Goal: Feedback & Contribution: Contribute content

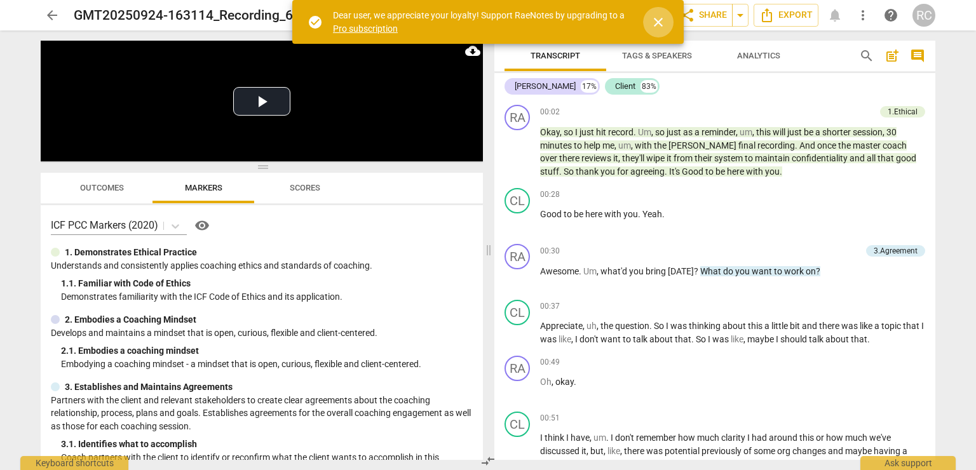
click at [667, 24] on span "close" at bounding box center [658, 22] width 31 height 15
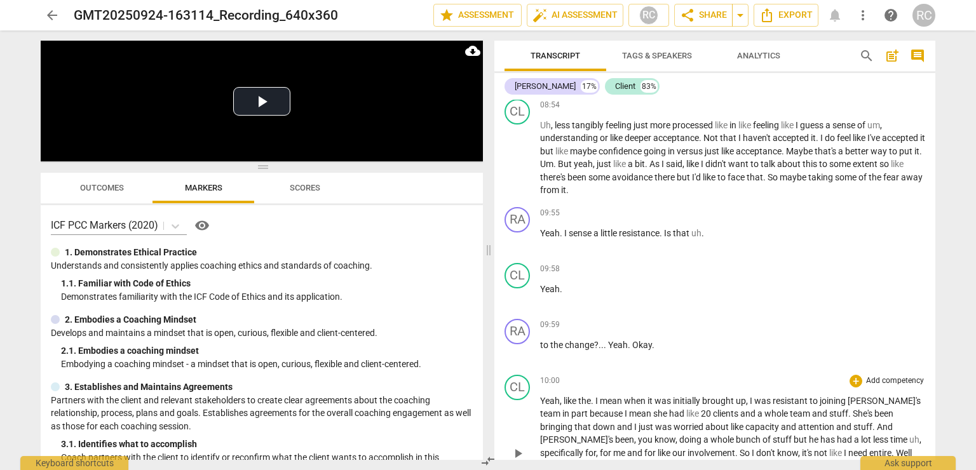
scroll to position [1740, 0]
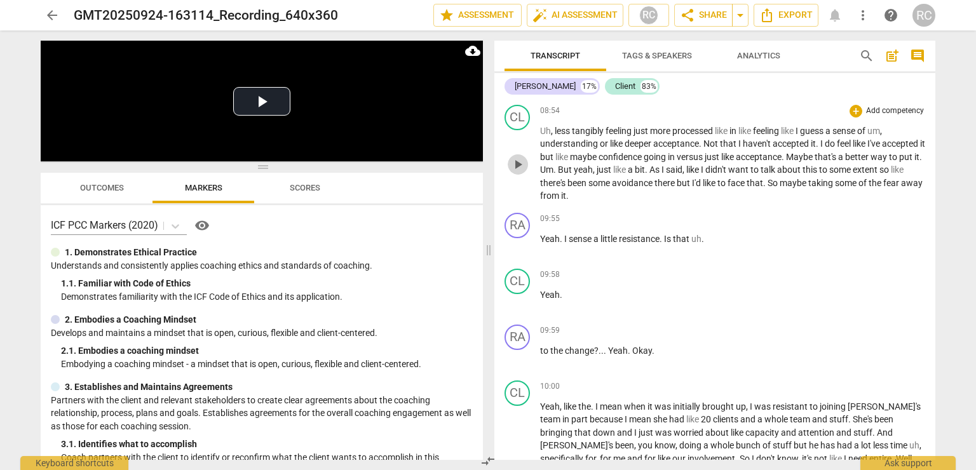
click at [520, 172] on span "play_arrow" at bounding box center [517, 164] width 15 height 15
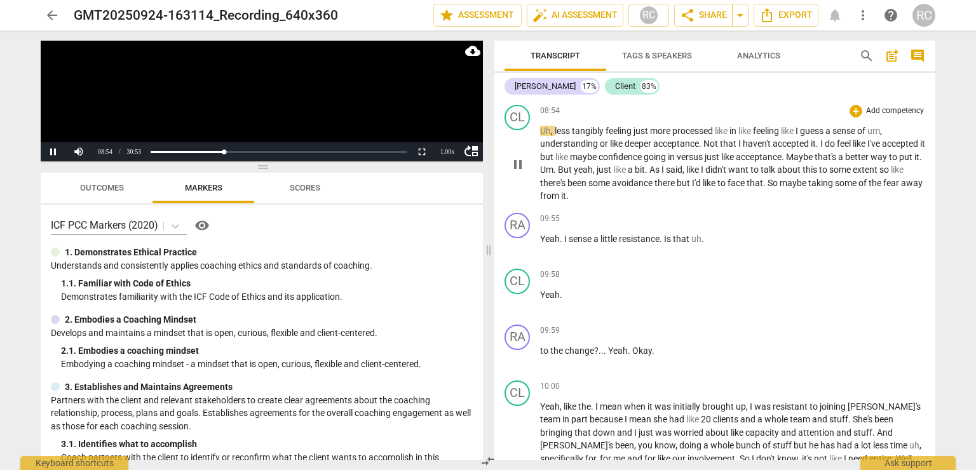
click at [567, 188] on span "there's" at bounding box center [553, 183] width 27 height 10
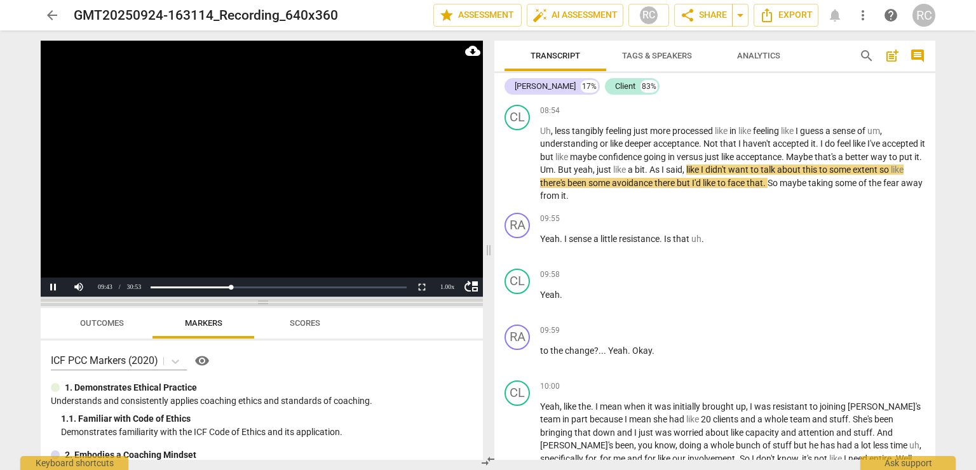
drag, startPoint x: 370, startPoint y: 167, endPoint x: 370, endPoint y: 302, distance: 134.7
click at [370, 302] on span at bounding box center [262, 303] width 442 height 8
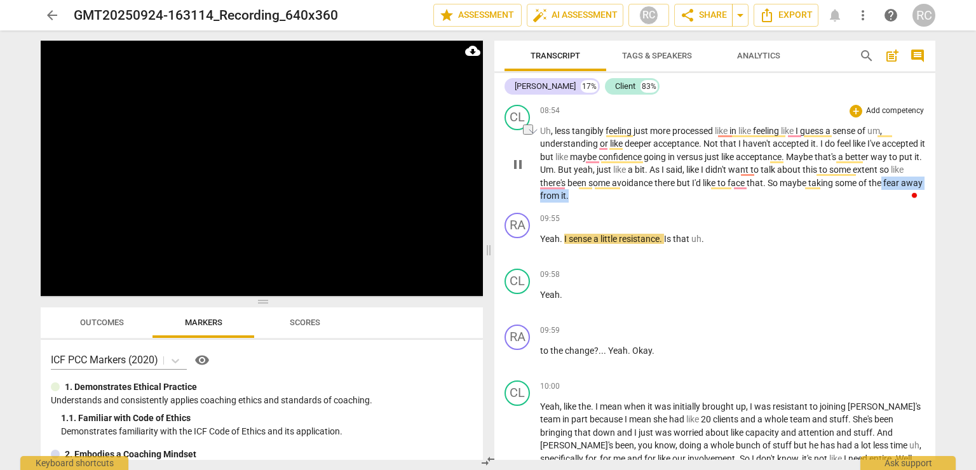
drag, startPoint x: 562, startPoint y: 210, endPoint x: 639, endPoint y: 206, distance: 77.6
click at [639, 203] on p "Uh , less tangibly feeling just more processed like in like feeling like I gues…" at bounding box center [732, 164] width 385 height 78
click at [648, 194] on div "+" at bounding box center [645, 192] width 13 height 13
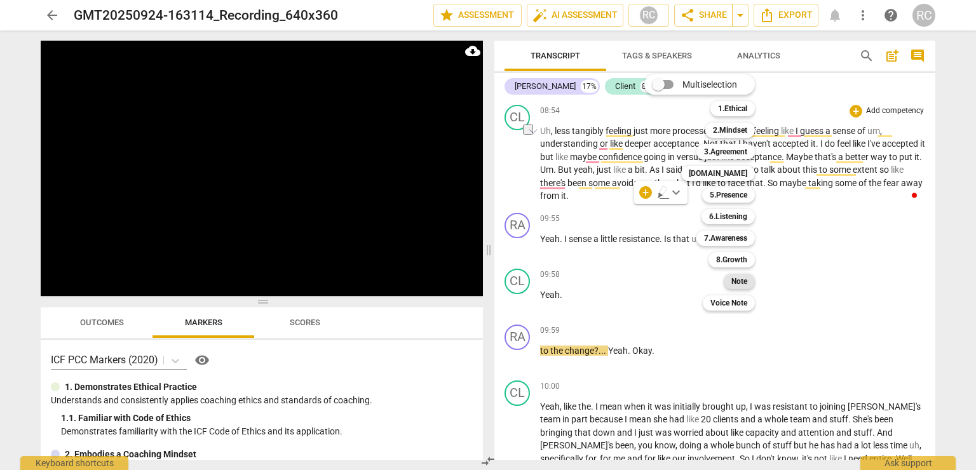
click at [736, 283] on b "Note" at bounding box center [739, 281] width 16 height 15
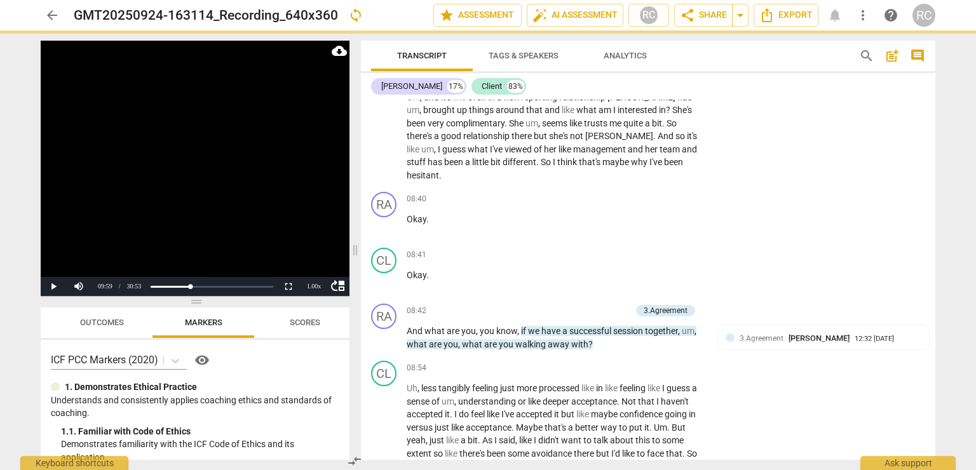
scroll to position [1964, 0]
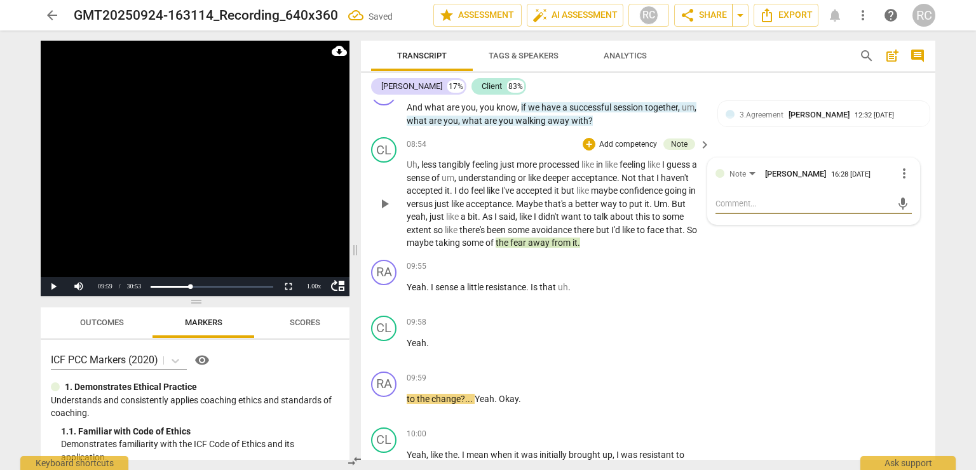
type textarea "C"
type textarea "Co"
type textarea "Cou"
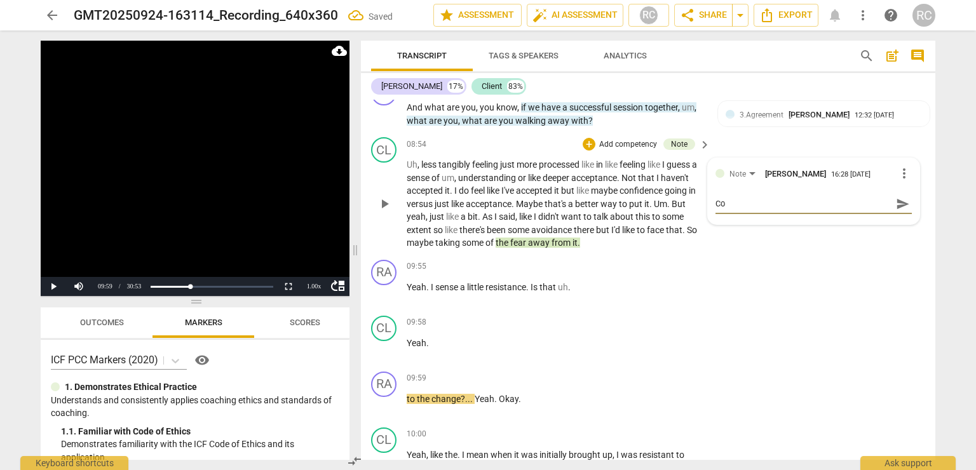
type textarea "Cou"
type textarea "Coul"
type textarea "Could"
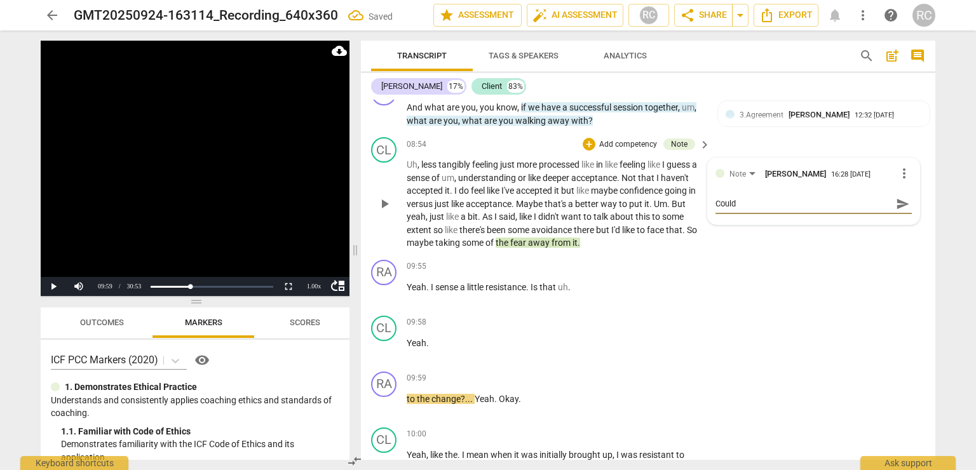
type textarea "Coulda"
type textarea "Coulda d"
type textarea "Coulda du"
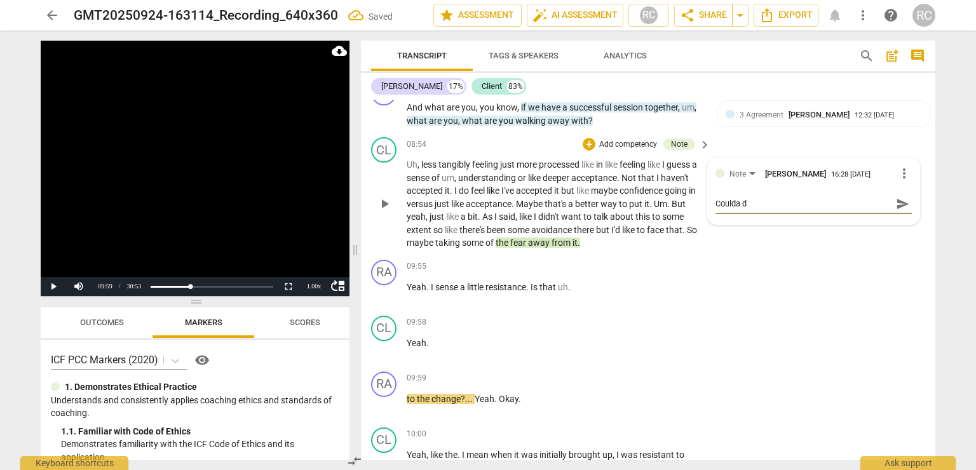
type textarea "Coulda du"
type textarea "Coulda dug"
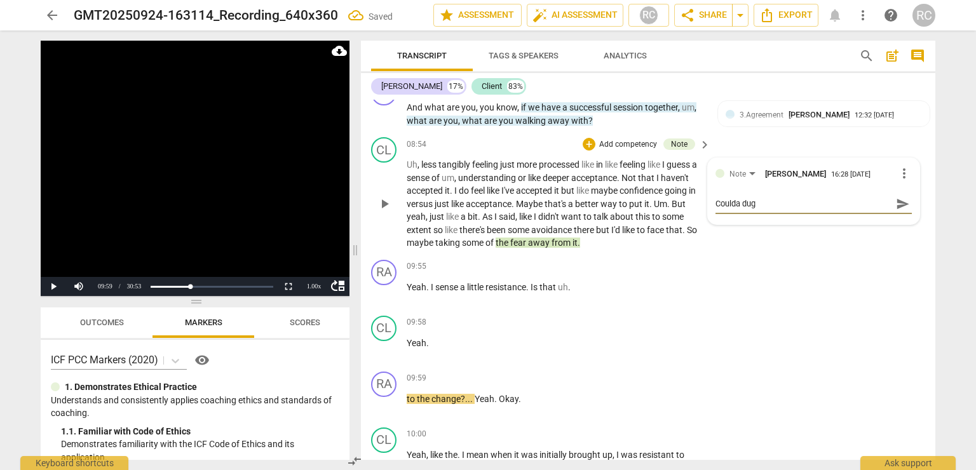
type textarea "Coulda dug i"
type textarea "Coulda dug in"
type textarea "Coulda dug int"
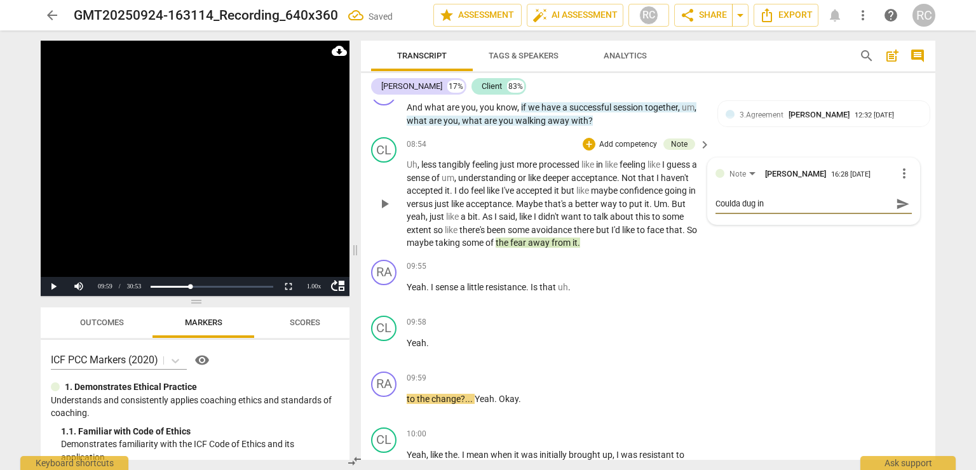
type textarea "Coulda dug int"
type textarea "Coulda dug into"
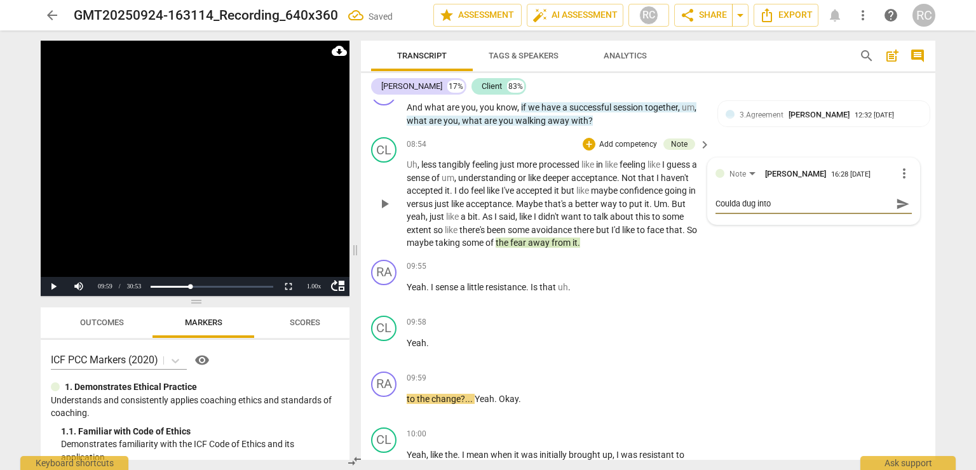
type textarea "Coulda dug into t"
type textarea "Coulda dug into th"
type textarea "Coulda dug into thi"
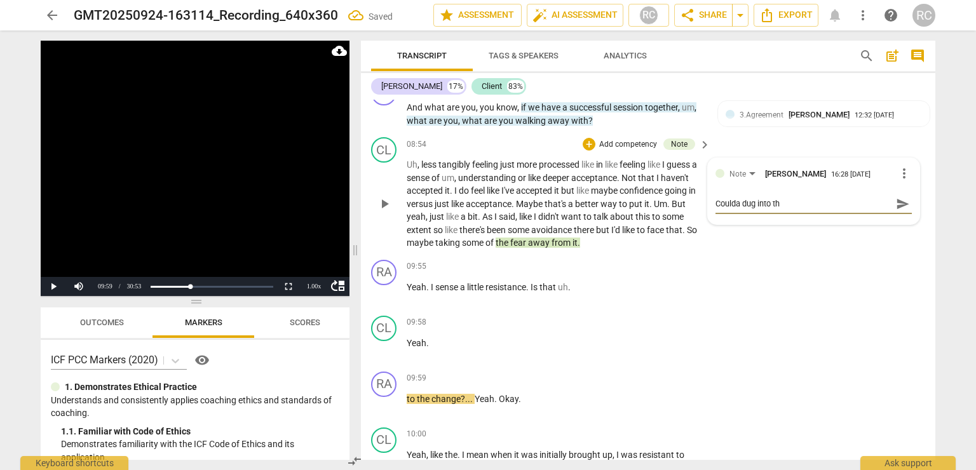
type textarea "Coulda dug into thi"
type textarea "Coulda dug into this"
type textarea "Coulda dug into this m"
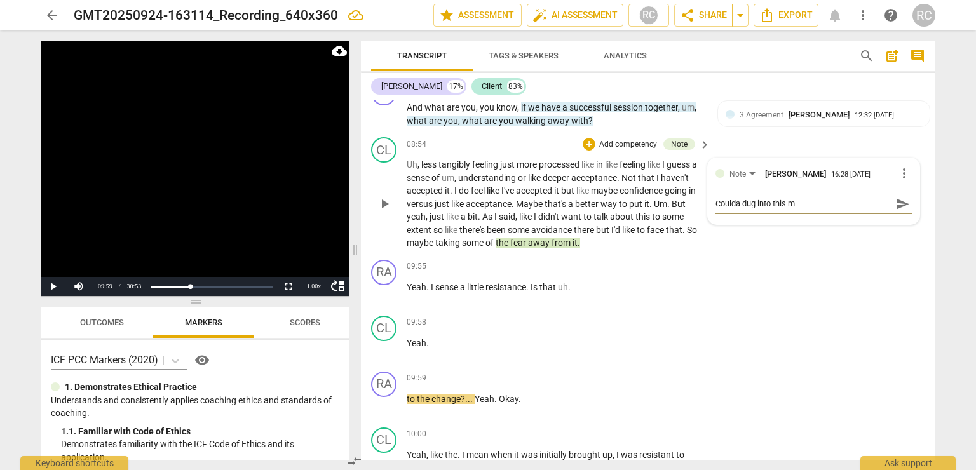
type textarea "Coulda dug into this mo"
type textarea "Coulda dug into this mor"
type textarea "Coulda dug into this more"
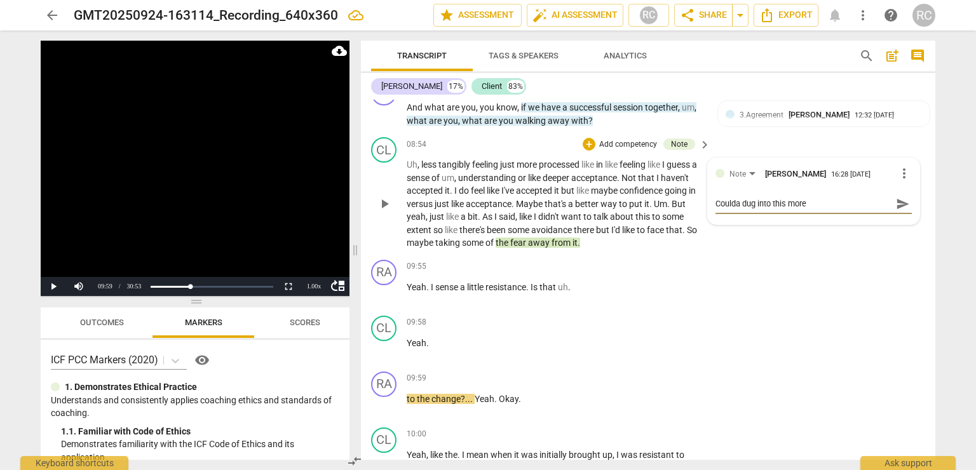
type textarea "Coulda dug into this more"
type textarea "Coulda dug into this more -"
type textarea "Coulda dug into this more --"
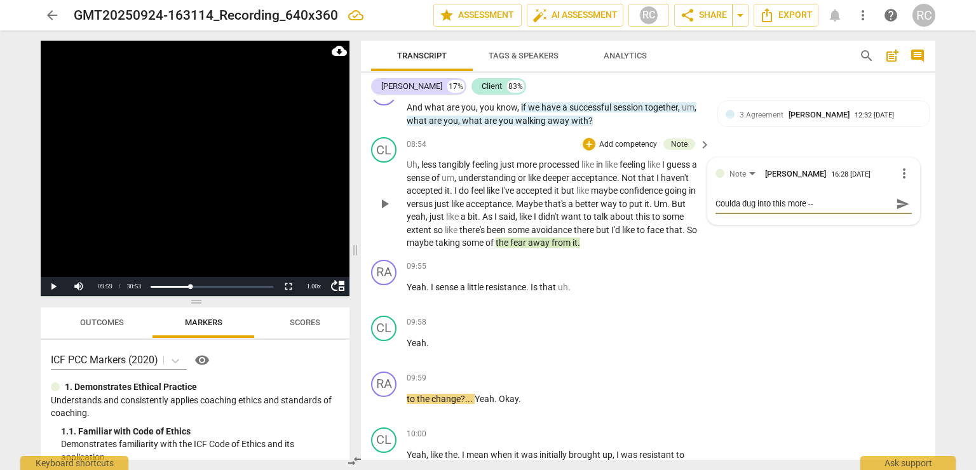
type textarea "Coulda dug into this more --"
type textarea "Coulda dug into this more -- t"
type textarea "Coulda dug into this more -- tr"
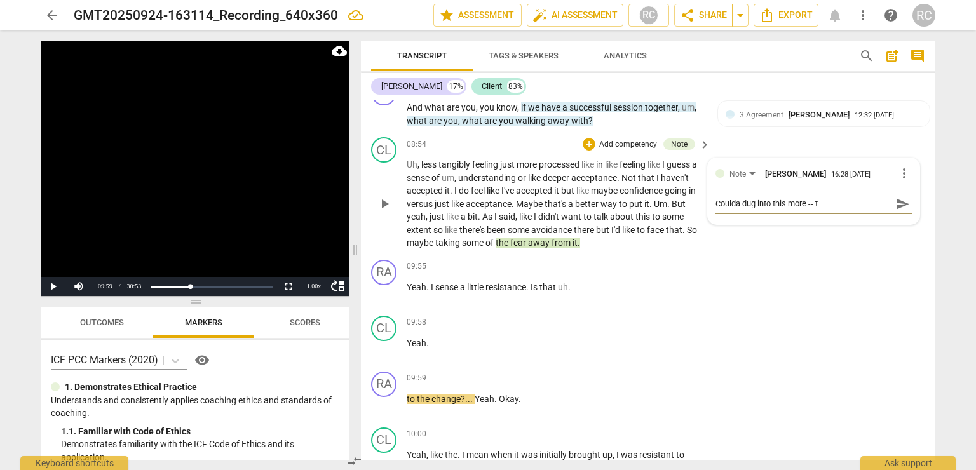
type textarea "Coulda dug into this more -- tr"
type textarea "Coulda dug into this more -- try"
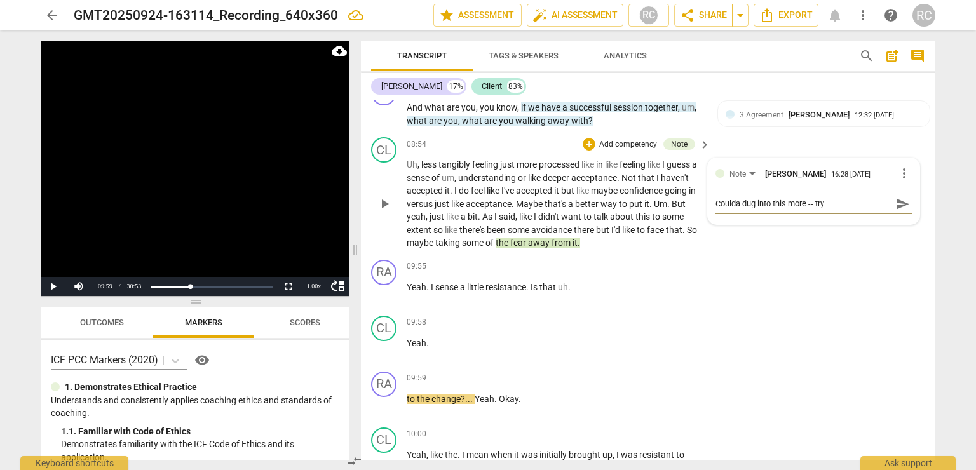
type textarea "Coulda dug into this more -- try t"
type textarea "Coulda dug into this more -- try to"
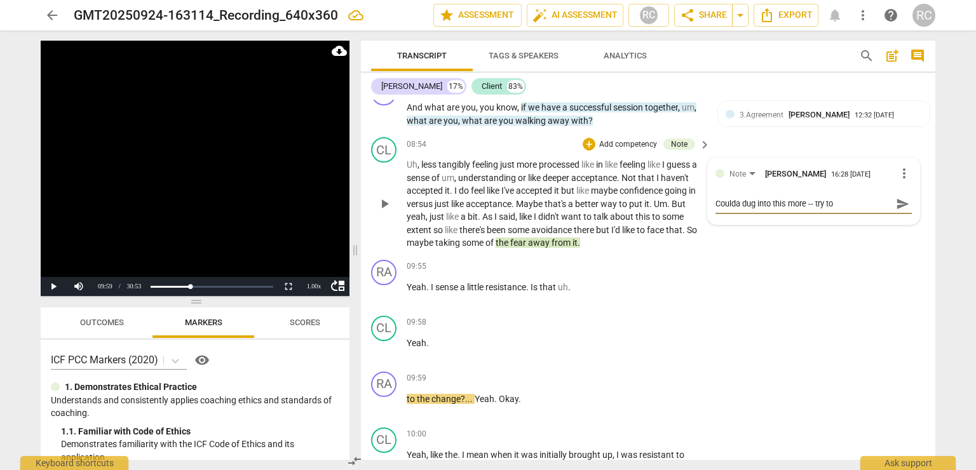
type textarea "Coulda dug into this more -- try to"
type textarea "Coulda dug into this more -- try to g"
type textarea "Coulda dug into this more -- try to ge"
type textarea "Coulda dug into this more -- try to get"
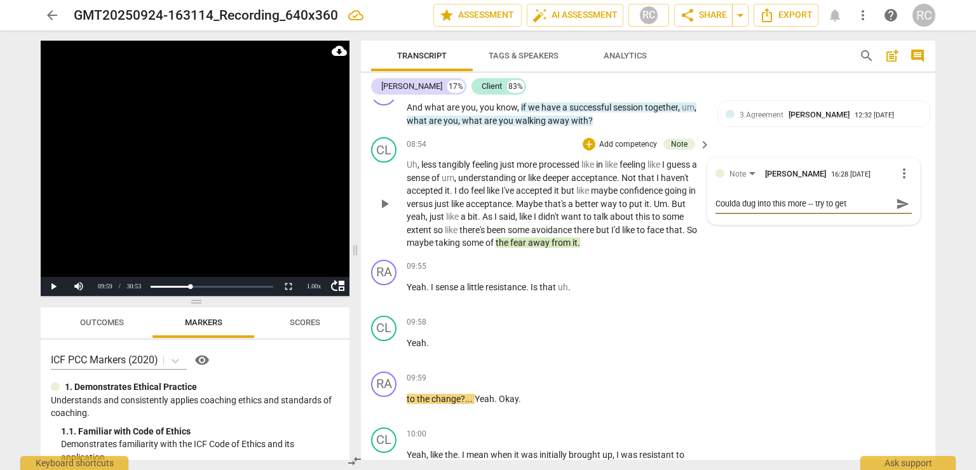
type textarea "Coulda dug into this more -- try to get"
type textarea "Coulda dug into this more -- try to get c"
type textarea "Coulda dug into this more -- try to get cl"
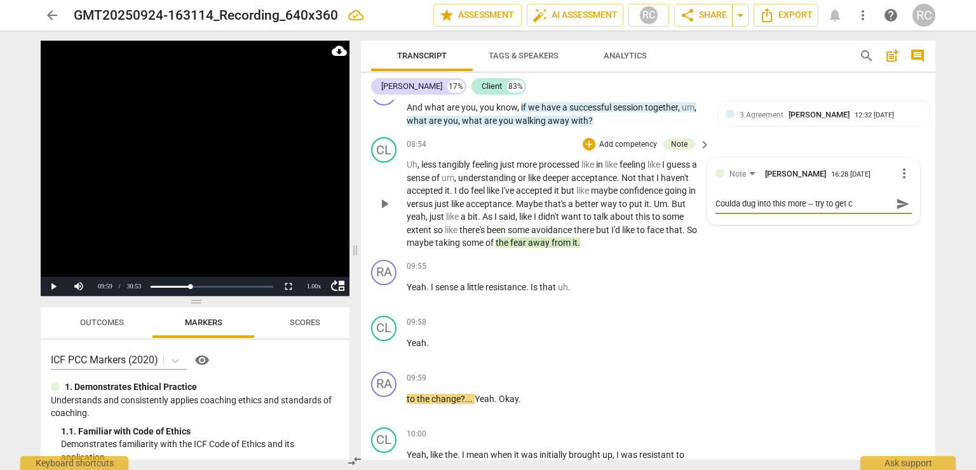
type textarea "Coulda dug into this more -- try to get cl"
type textarea "Coulda dug into this more -- try to get clo"
type textarea "Coulda dug into this more -- try to get clos"
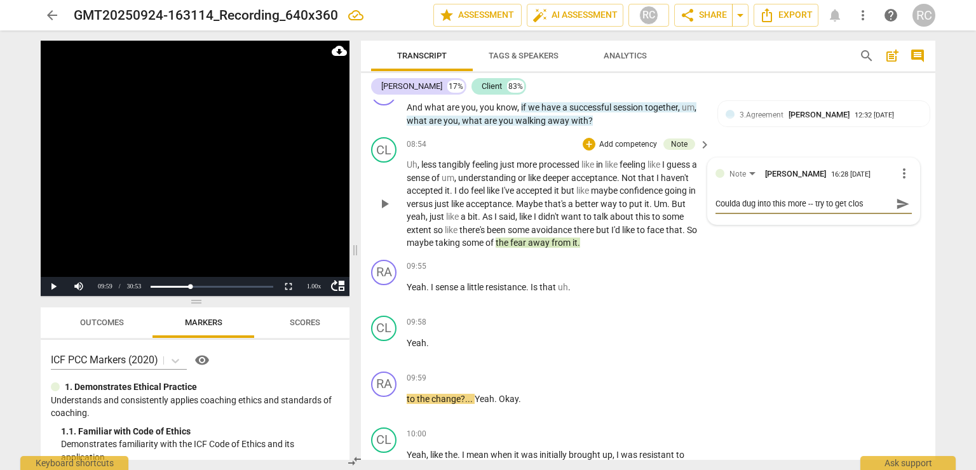
type textarea "Coulda dug into this more -- try to get close"
type textarea "Coulda dug into this more -- try to get closer"
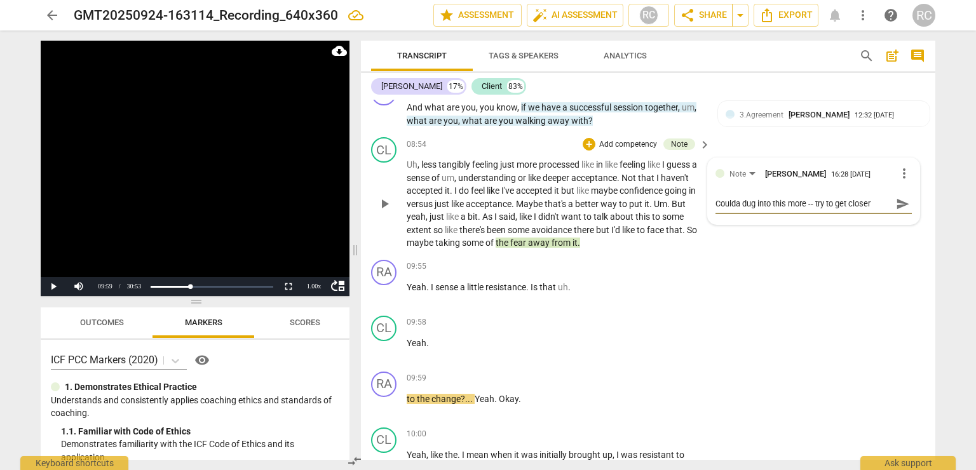
type textarea "Coulda dug into this more -- try to get closer"
type textarea "Coulda dug into this more -- try to get closer t"
type textarea "Coulda dug into this more -- try to get closer to"
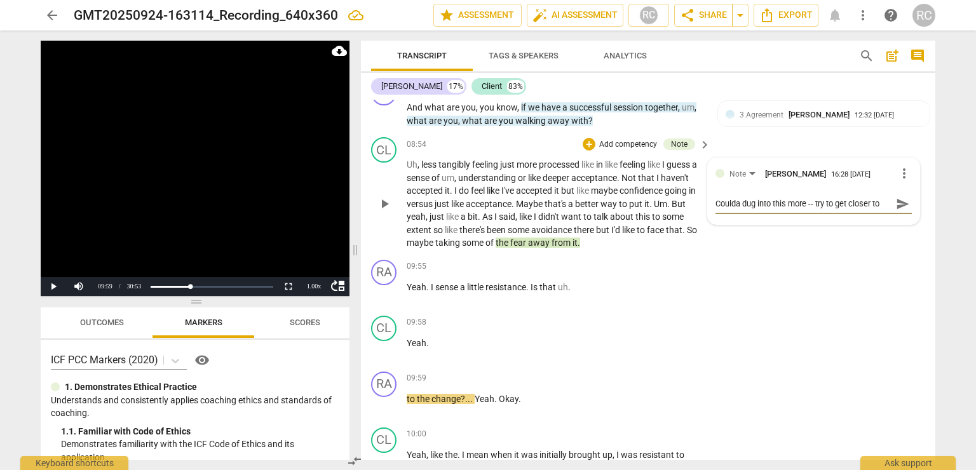
type textarea "Coulda dug into this more -- try to get closer to"
type textarea "Coulda dug into this more -- try to get closer to t"
type textarea "Coulda dug into this more -- try to get closer to th"
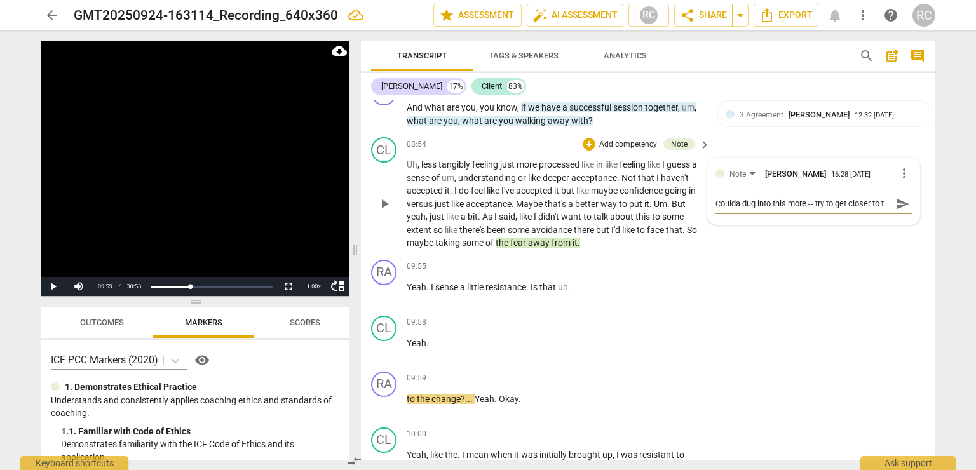
type textarea "Coulda dug into this more -- try to get closer to th"
type textarea "Coulda dug into this more -- try to get closer to the"
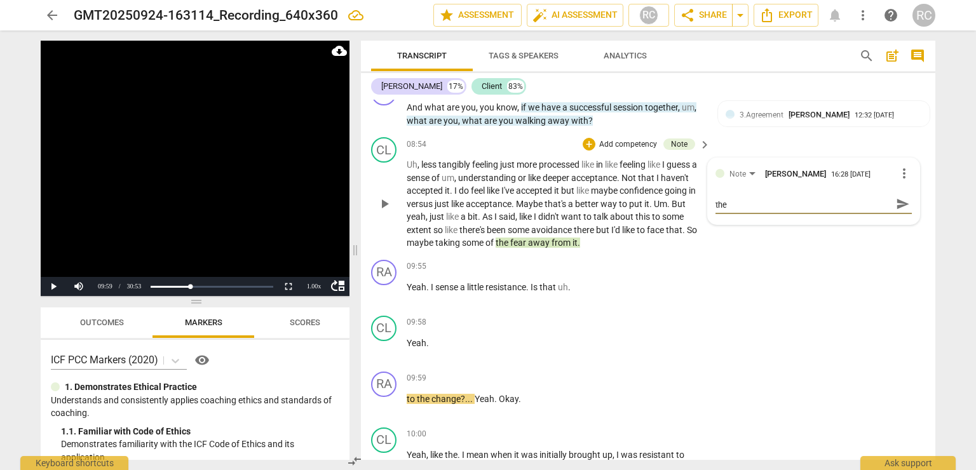
type textarea "Coulda dug into this more -- try to get closer to the"
type textarea "Coulda dug into this more -- try to get closer to the i"
type textarea "Coulda dug into this more -- try to get closer to the is"
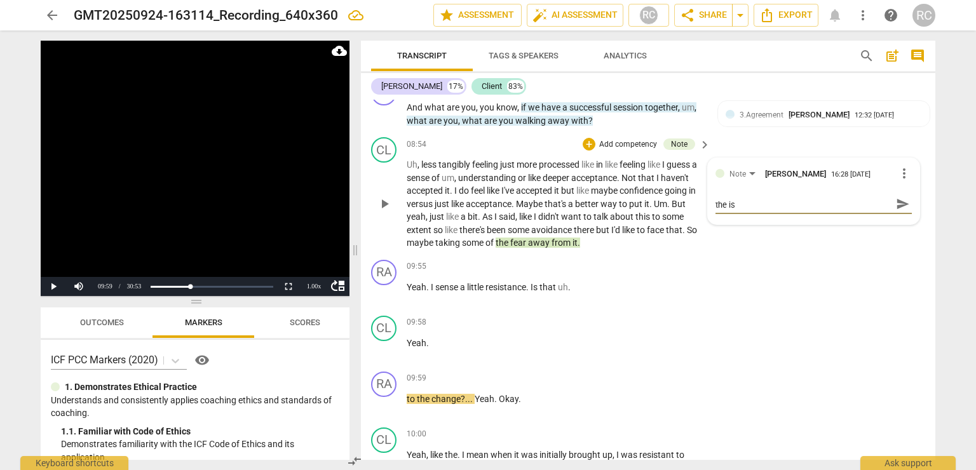
type textarea "Coulda dug into this more -- try to get closer to the iss"
type textarea "Coulda dug into this more -- try to get closer to the issu"
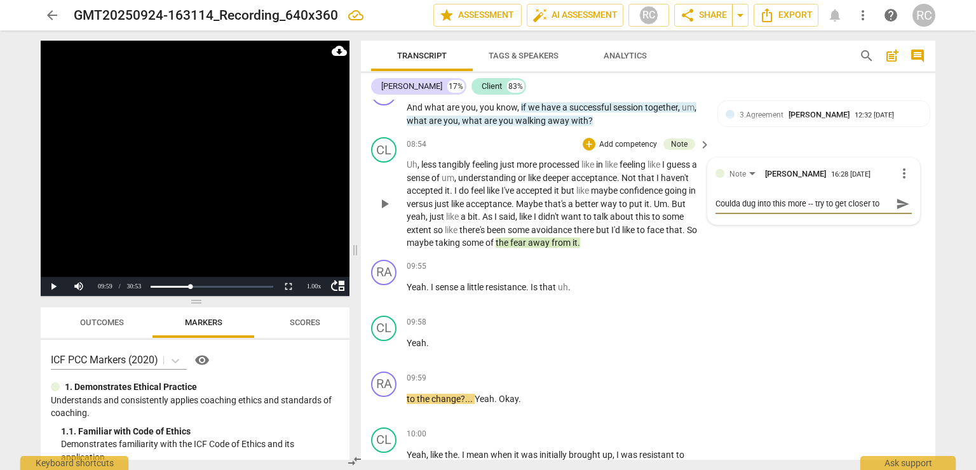
type textarea "Coulda dug into this more -- try to get closer to the issue"
type textarea "Coulda dug into this more -- try to get closer to the issue u"
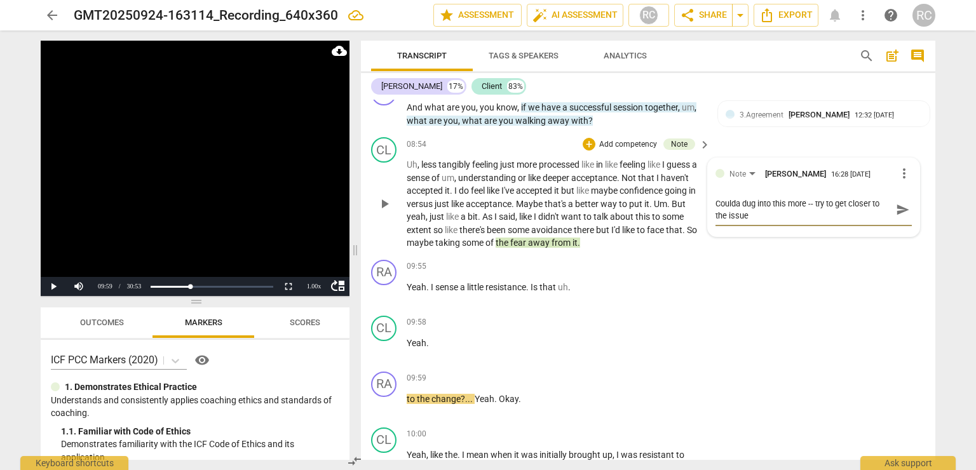
type textarea "Coulda dug into this more -- try to get closer to the issue u"
type textarea "Coulda dug into this more -- try to get closer to the issue un"
type textarea "Coulda dug into this more -- try to get closer to the issue und"
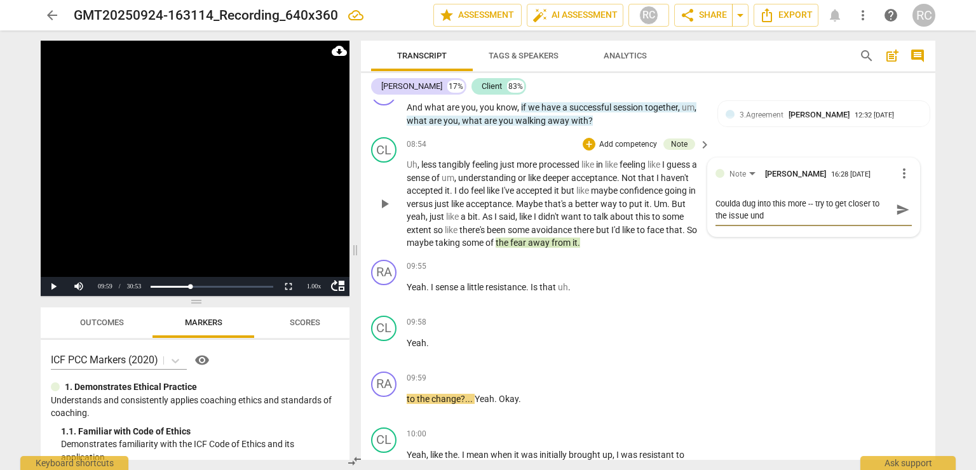
type textarea "Coulda dug into this more -- try to get closer to the issue unde"
type textarea "Coulda dug into this more -- try to get closer to the issue under"
type textarea "Coulda dug into this more -- try to get closer to the issue under t"
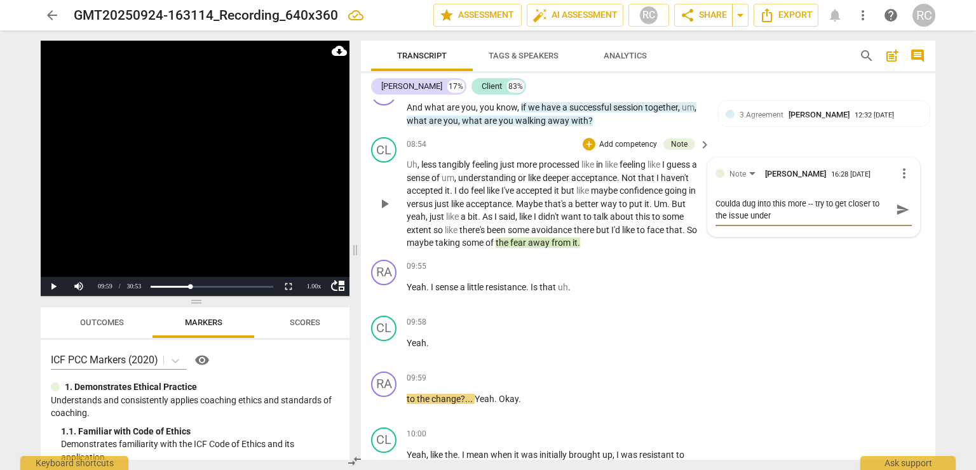
type textarea "Coulda dug into this more -- try to get closer to the issue under t"
type textarea "Coulda dug into this more -- try to get closer to the issue under th"
type textarea "Coulda dug into this more -- try to get closer to the issue under the"
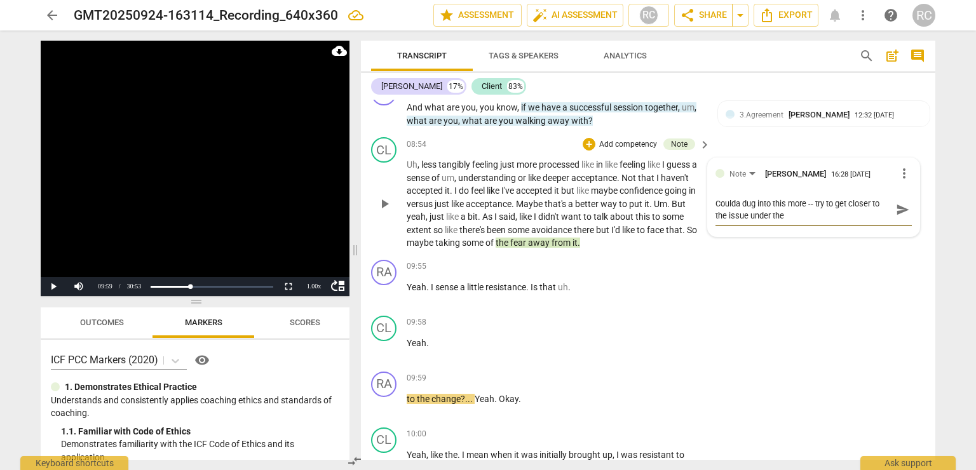
type textarea "Coulda dug into this more -- try to get closer to the issue under the"
type textarea "Coulda dug into this more -- try to get closer to the issue under the i"
type textarea "Coulda dug into this more -- try to get closer to the issue under the is"
type textarea "Coulda dug into this more -- try to get closer to the issue under the iss"
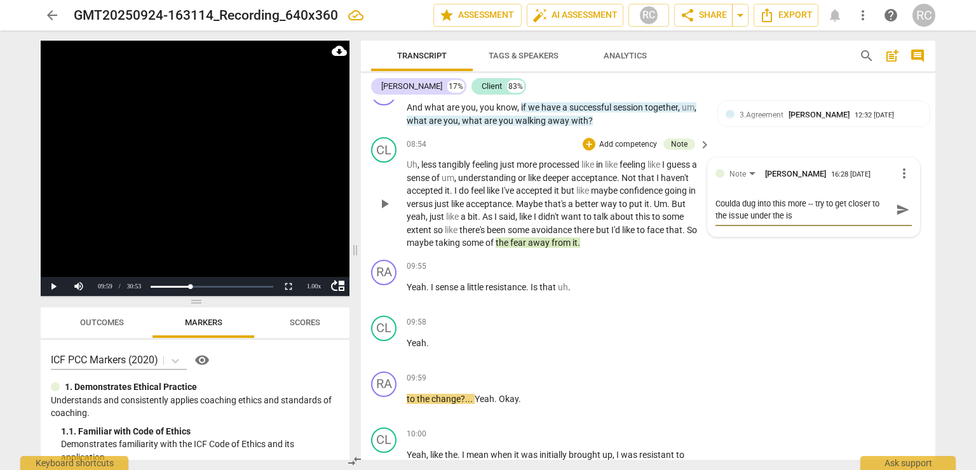
type textarea "Coulda dug into this more -- try to get closer to the issue under the iss"
type textarea "Coulda dug into this more -- try to get closer to the issue under the issu"
type textarea "Coulda dug into this more -- try to get closer to the issue under the issue"
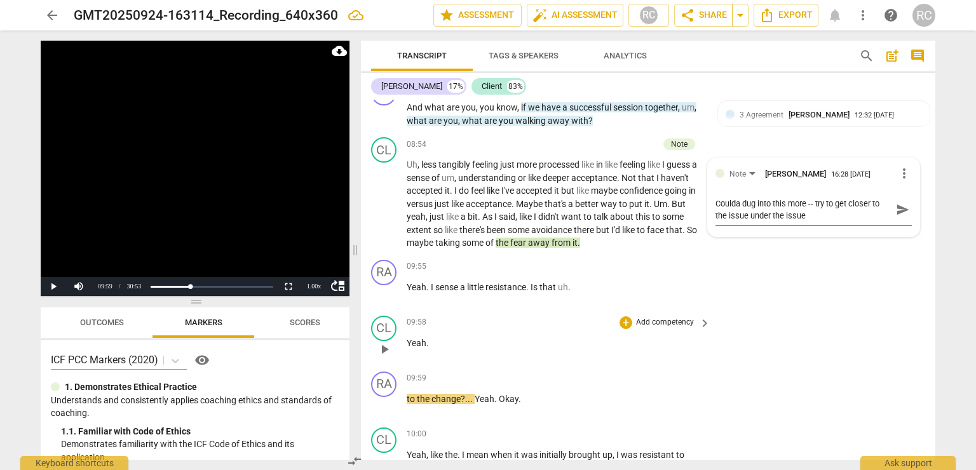
click at [624, 325] on div "09:58 + Add competency keyboard_arrow_right Yeah ." at bounding box center [559, 339] width 305 height 46
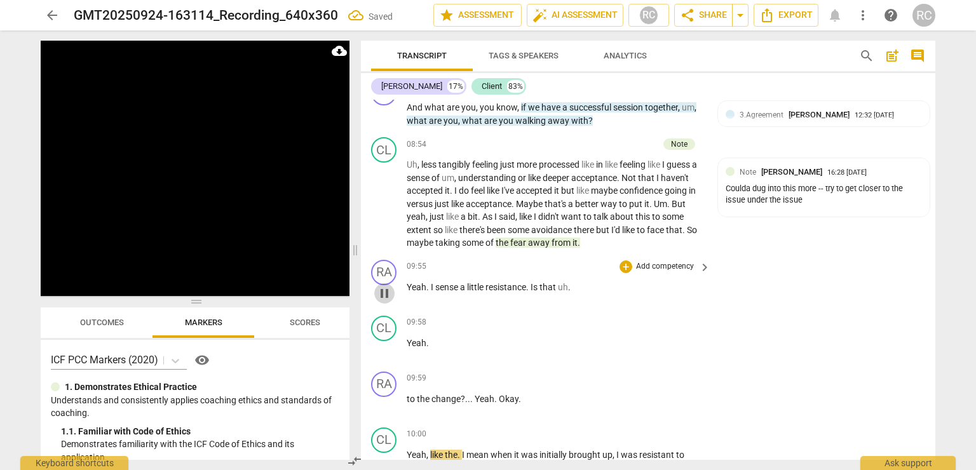
click at [377, 286] on span "pause" at bounding box center [384, 293] width 15 height 15
click at [380, 286] on span "play_arrow" at bounding box center [384, 293] width 15 height 15
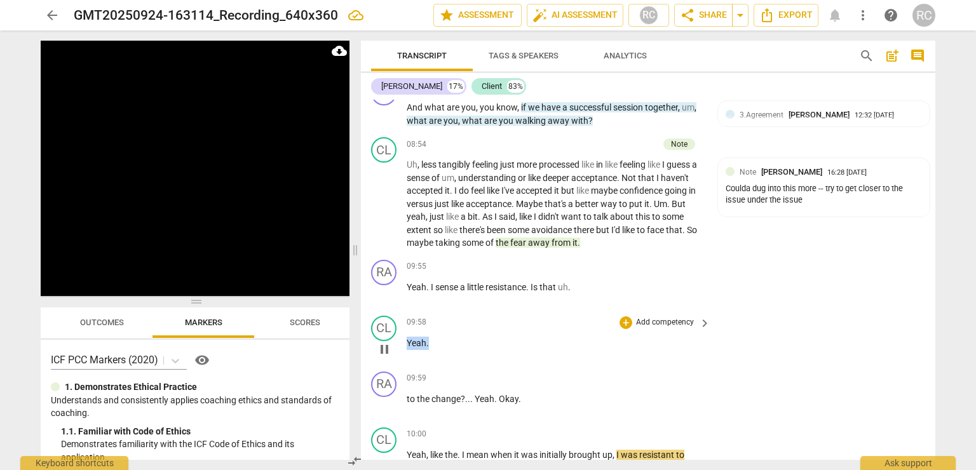
drag, startPoint x: 441, startPoint y: 319, endPoint x: 404, endPoint y: 298, distance: 43.0
click at [404, 311] on div "CL play_arrow pause 09:58 + Add competency keyboard_arrow_right Yeah ." at bounding box center [648, 339] width 574 height 56
click at [473, 395] on span "." at bounding box center [472, 400] width 4 height 10
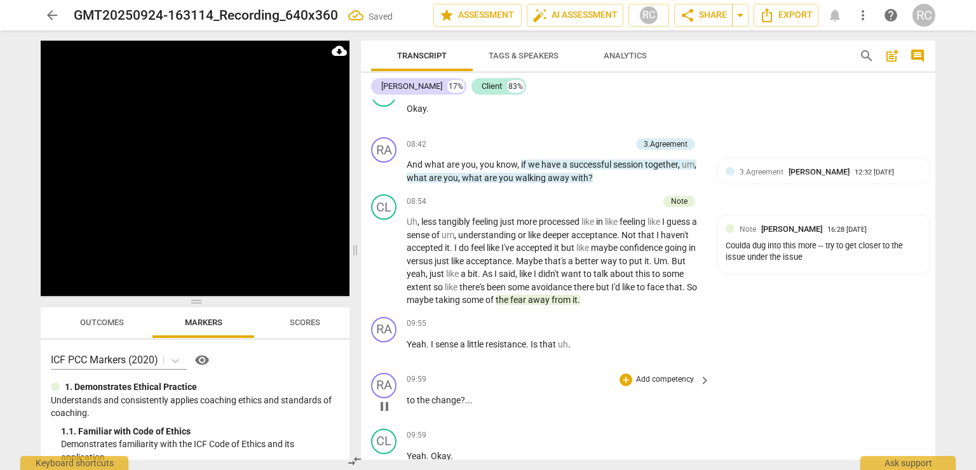
drag, startPoint x: 401, startPoint y: 374, endPoint x: 423, endPoint y: 371, distance: 22.4
click at [415, 373] on div "RA play_arrow pause 09:59 + Add competency keyboard_arrow_right to the change ?…" at bounding box center [648, 396] width 574 height 56
click at [412, 395] on span "to" at bounding box center [412, 400] width 10 height 10
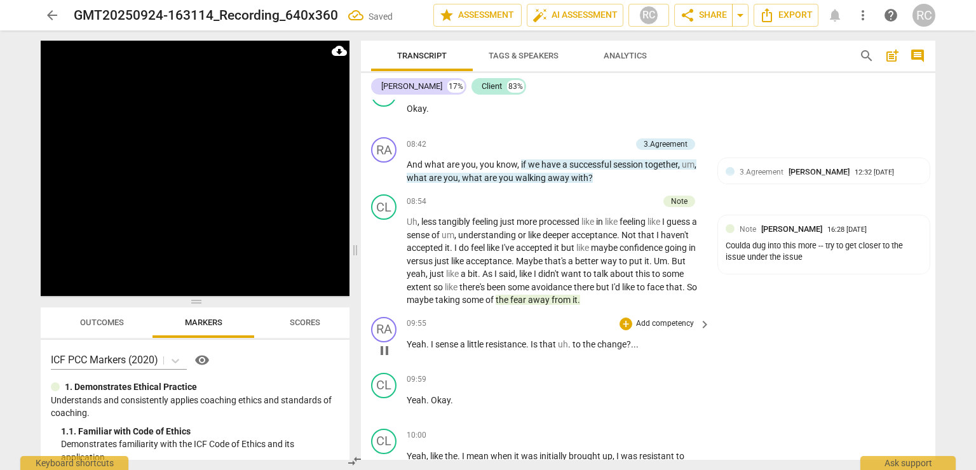
click at [568, 339] on span "uh" at bounding box center [563, 344] width 10 height 10
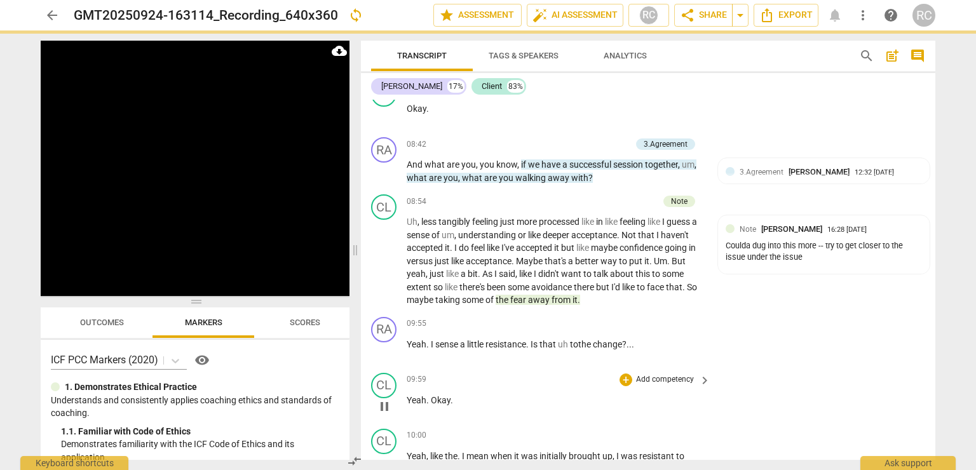
click at [407, 395] on span "Yeah" at bounding box center [417, 400] width 20 height 10
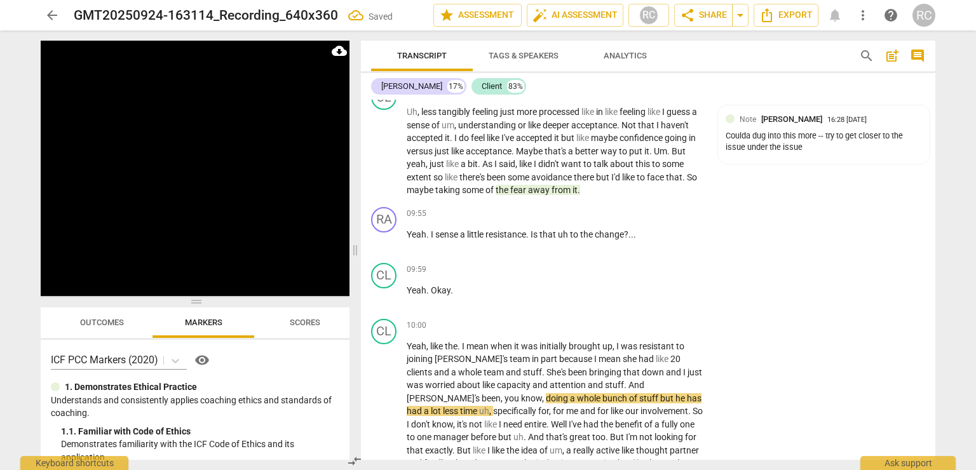
scroll to position [2019, 0]
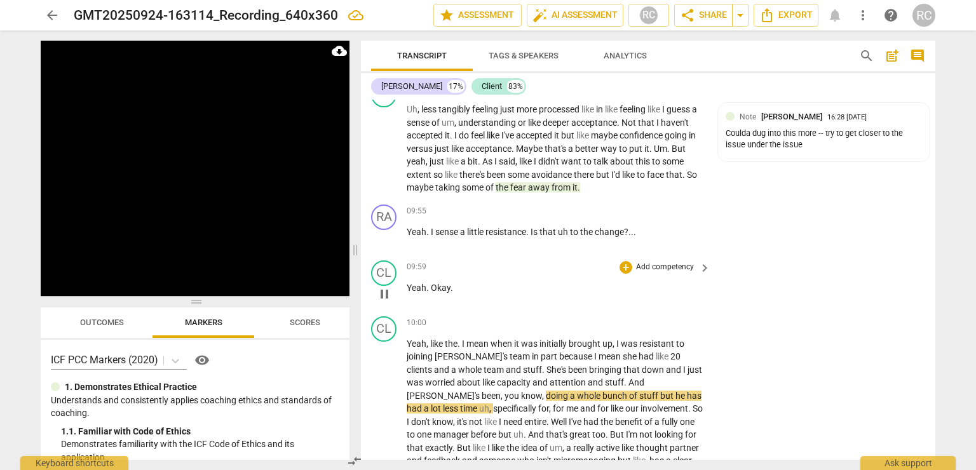
paste p
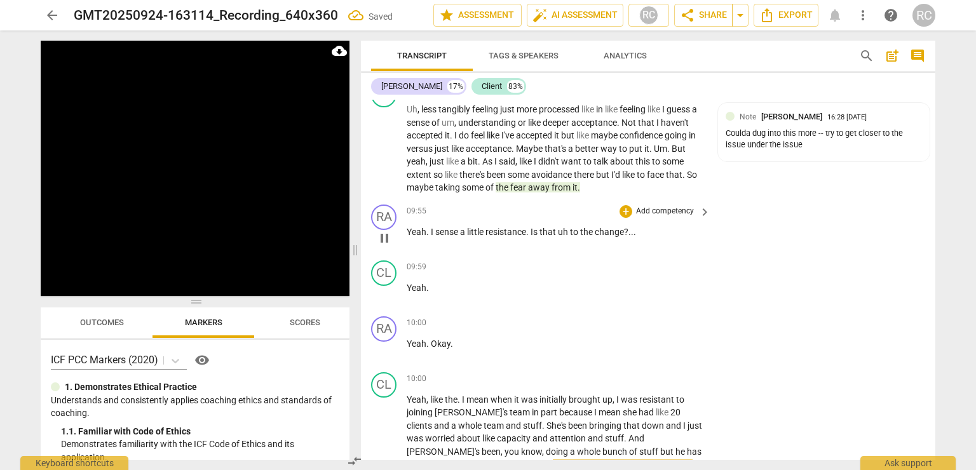
click at [497, 227] on span "resistance" at bounding box center [505, 232] width 41 height 10
click at [501, 227] on span "resistance" at bounding box center [505, 232] width 41 height 10
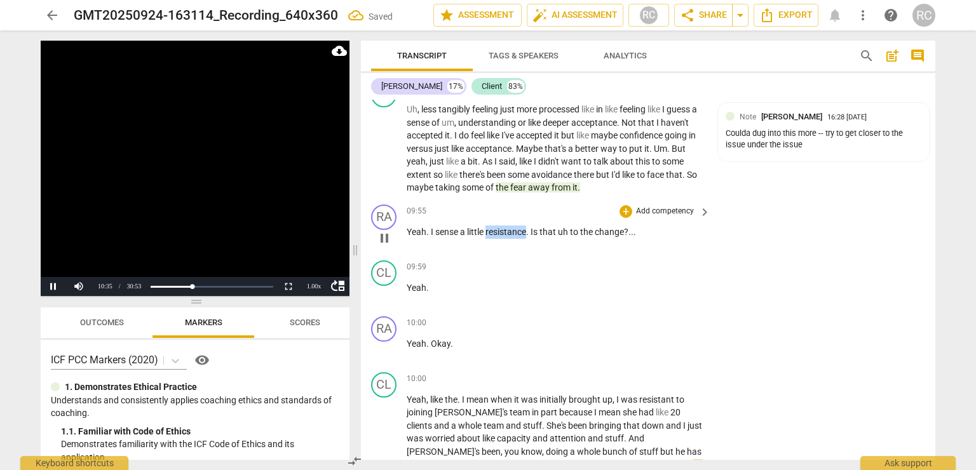
click at [501, 227] on span "resistance" at bounding box center [505, 232] width 41 height 10
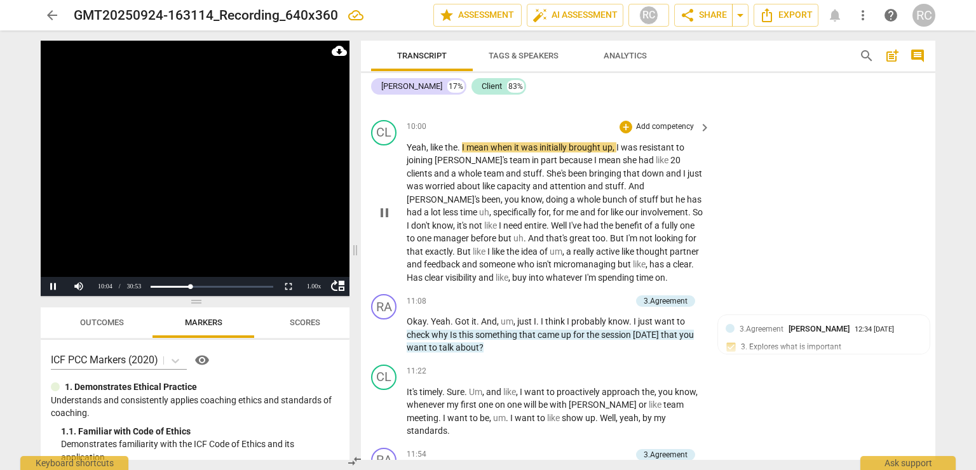
scroll to position [2335, 0]
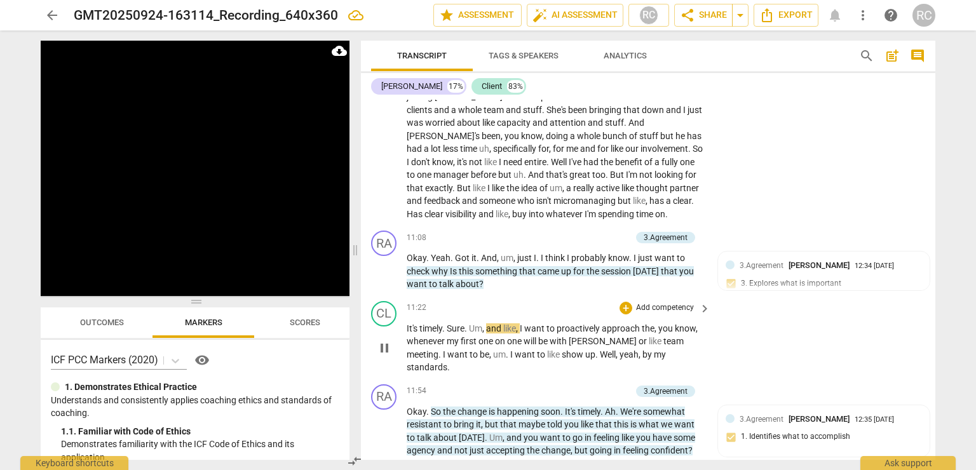
click at [448, 323] on span "Sure" at bounding box center [456, 328] width 18 height 10
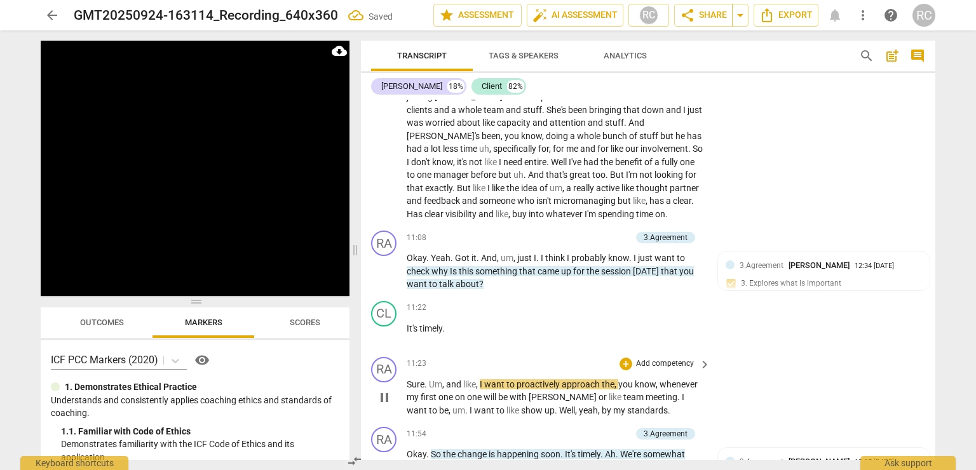
click at [429, 379] on span "Um" at bounding box center [435, 384] width 13 height 10
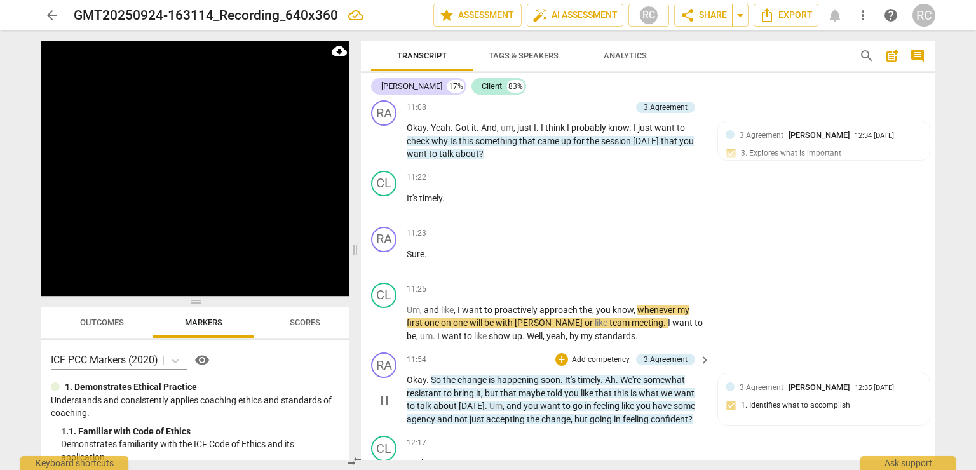
scroll to position [2482, 0]
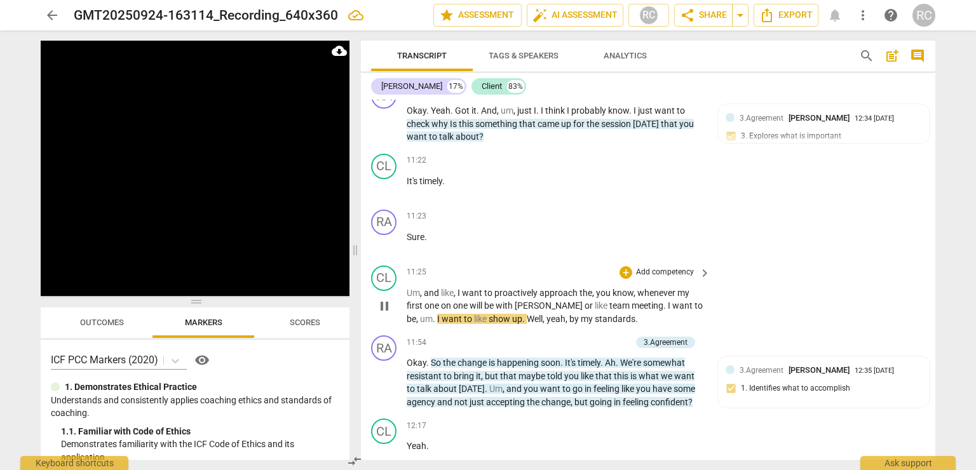
click at [527, 314] on span "Well" at bounding box center [535, 319] width 16 height 10
drag, startPoint x: 530, startPoint y: 295, endPoint x: 509, endPoint y: 295, distance: 21.0
click at [509, 295] on p "Um , and like , I want to proactively approach the , you know , whenever my fir…" at bounding box center [555, 306] width 297 height 39
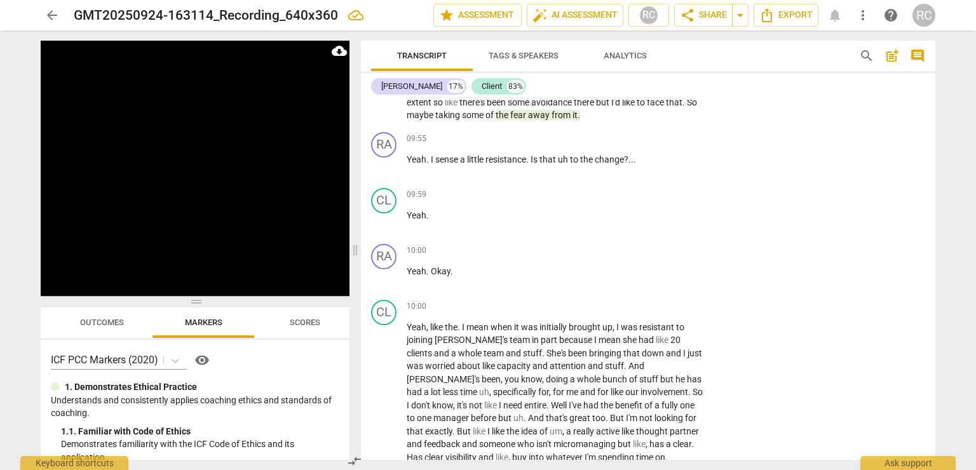
scroll to position [1983, 0]
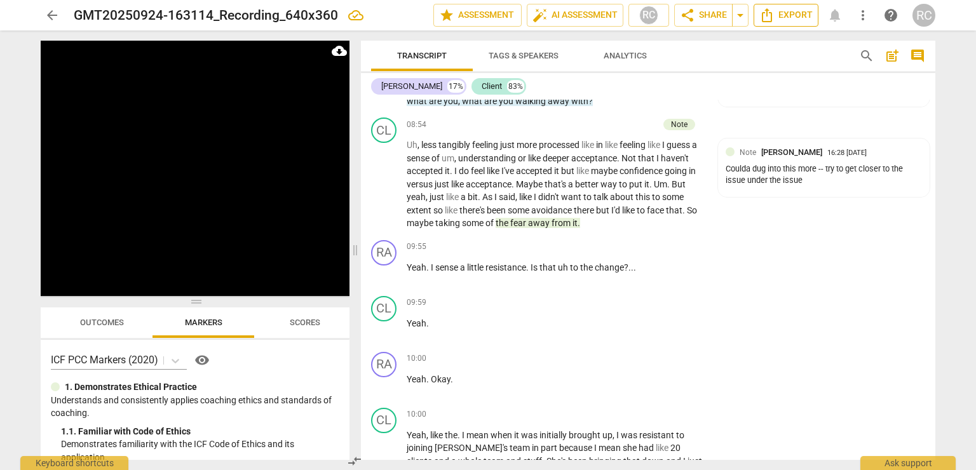
click at [794, 18] on span "Export" at bounding box center [785, 15] width 53 height 15
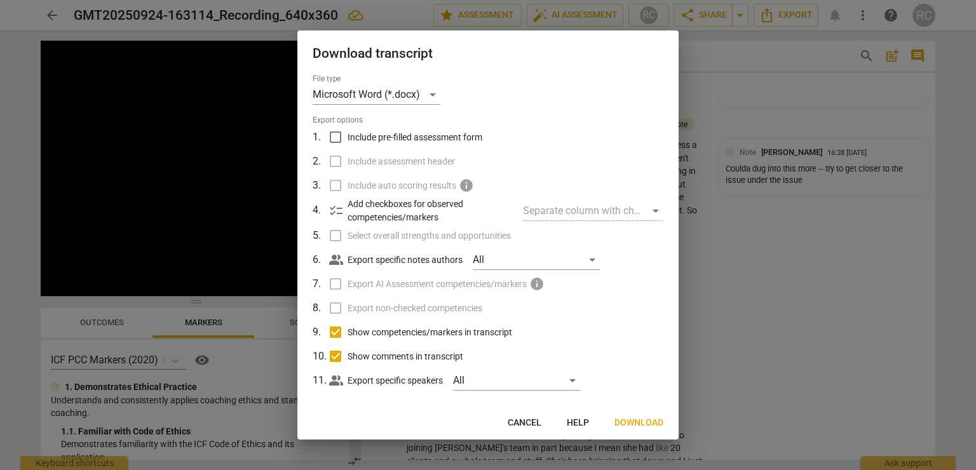
click at [436, 140] on span "Include pre-filled assessment form" at bounding box center [415, 137] width 135 height 13
click at [348, 140] on input "Include pre-filled assessment form" at bounding box center [335, 137] width 24 height 24
checkbox input "true"
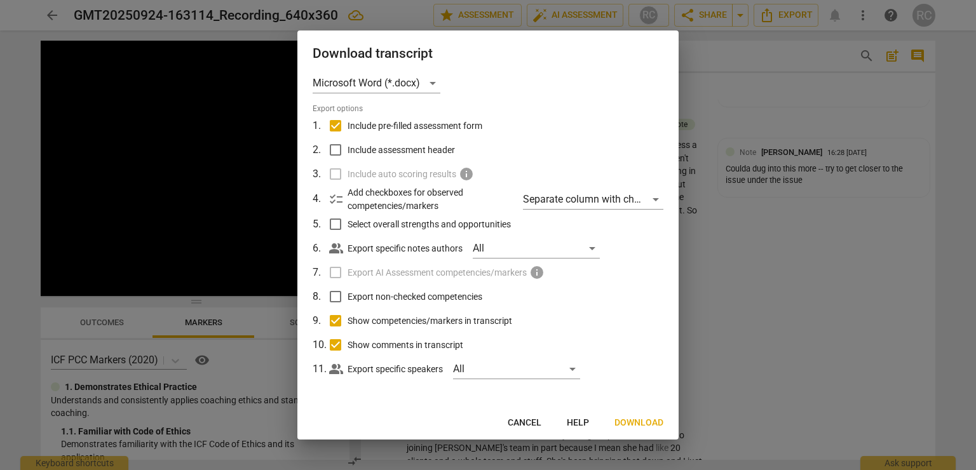
scroll to position [2961, 0]
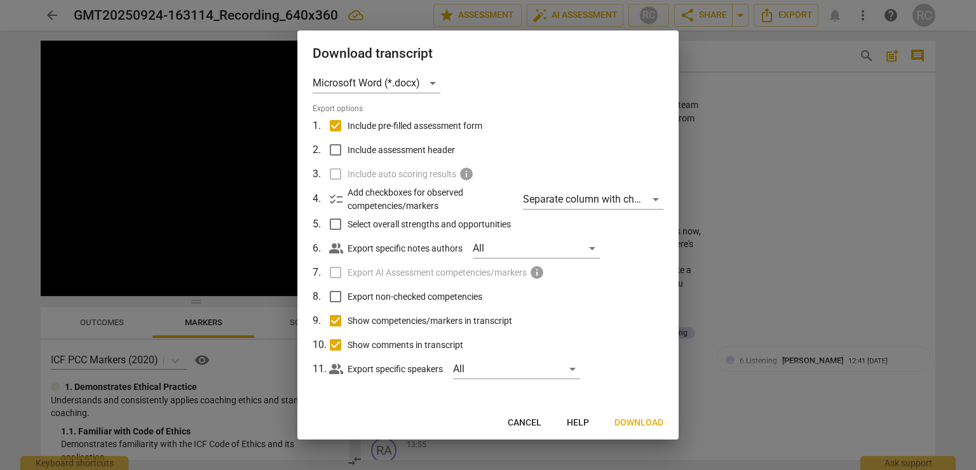
click at [644, 427] on span "Download" at bounding box center [638, 423] width 49 height 13
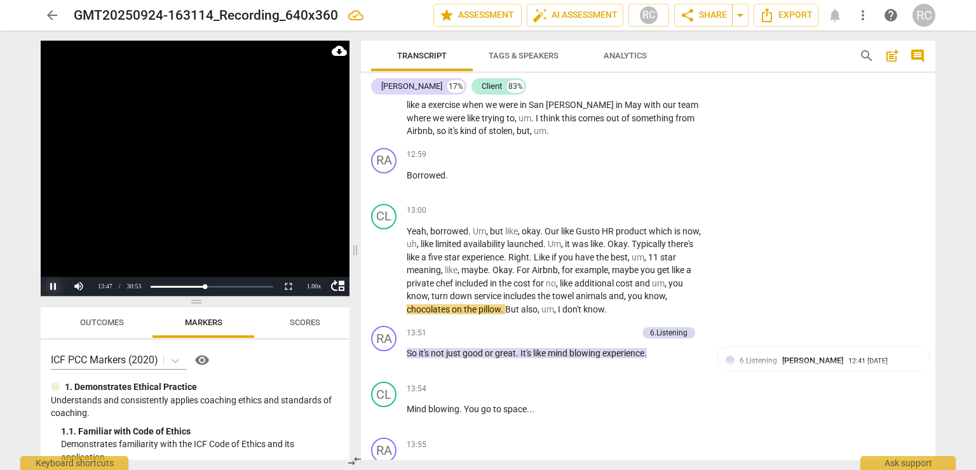
click at [46, 288] on button "Pause" at bounding box center [53, 286] width 25 height 19
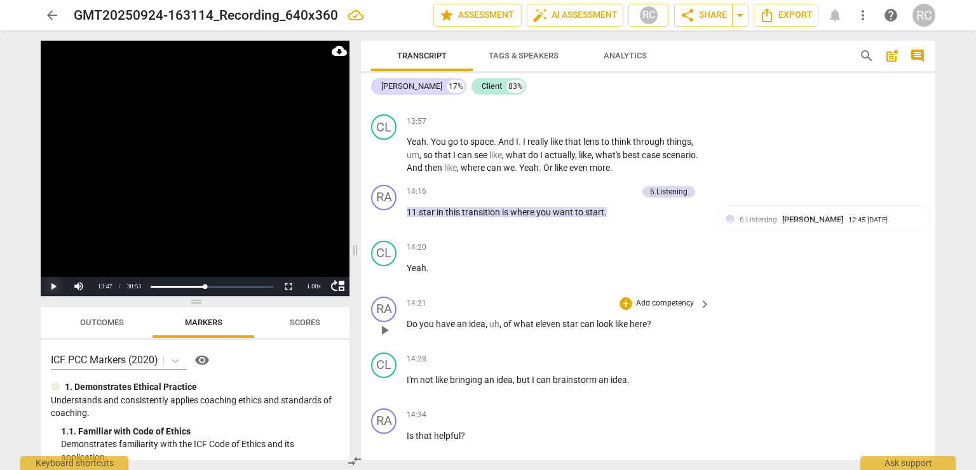
scroll to position [3341, 0]
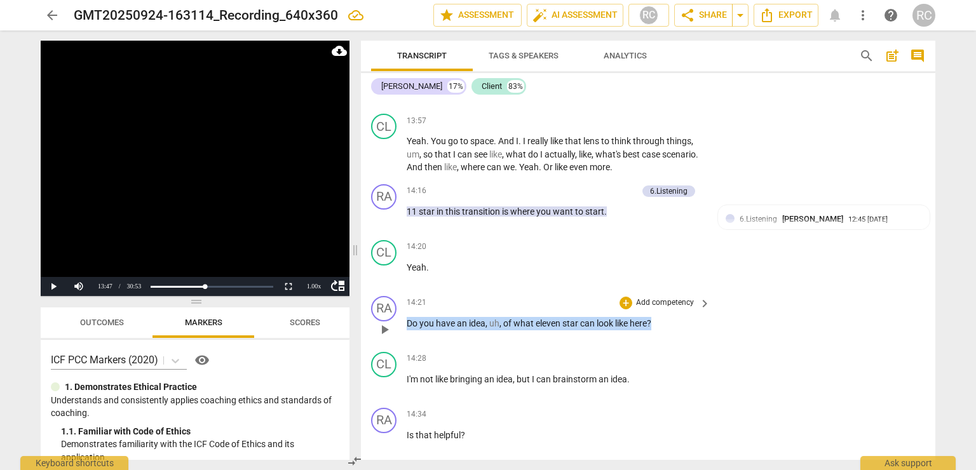
drag, startPoint x: 650, startPoint y: 299, endPoint x: 381, endPoint y: 300, distance: 268.8
click at [379, 299] on div "RA play_arrow pause 14:21 + Add competency keyboard_arrow_right Do you have an …" at bounding box center [648, 319] width 574 height 56
click at [635, 297] on p "Add competency" at bounding box center [665, 302] width 60 height 11
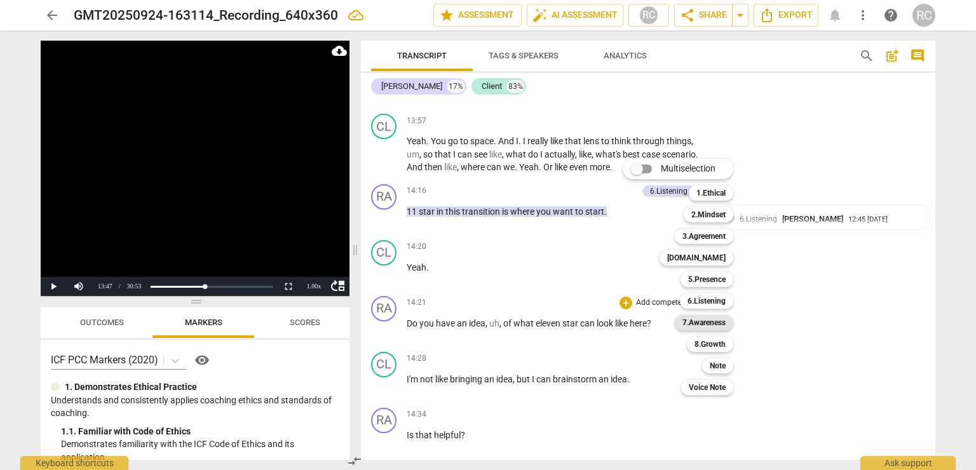
click at [706, 326] on b "7.Awareness" at bounding box center [703, 322] width 43 height 15
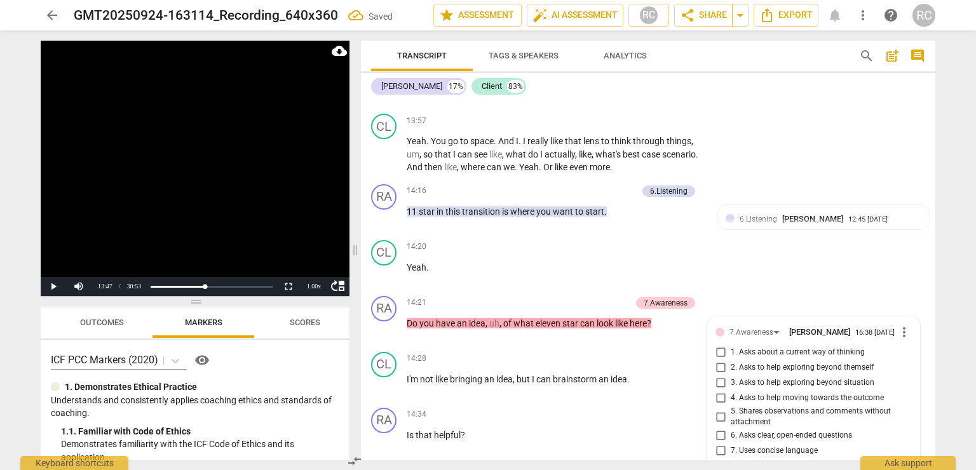
scroll to position [3535, 0]
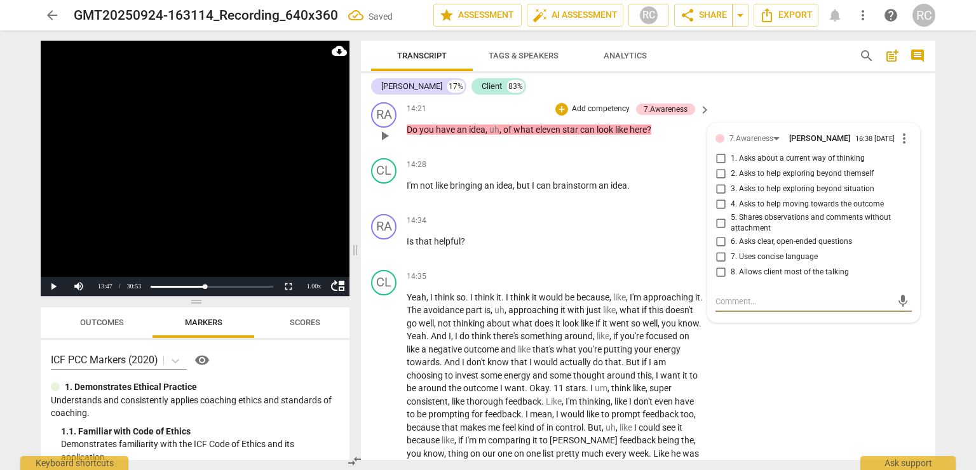
click at [720, 197] on input "4. Asks to help moving towards the outcome" at bounding box center [720, 204] width 20 height 15
checkbox input "true"
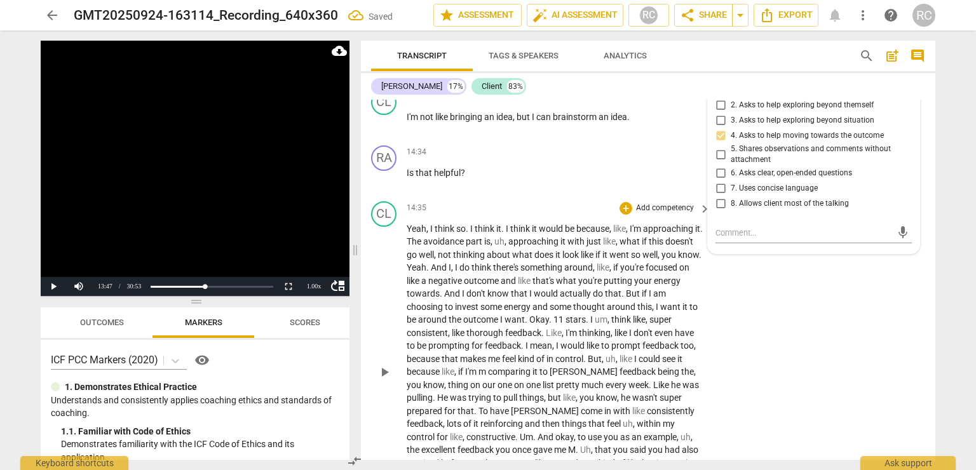
scroll to position [3604, 0]
drag, startPoint x: 485, startPoint y: 144, endPoint x: 404, endPoint y: 147, distance: 81.4
click at [404, 147] on div "RA play_arrow pause 14:34 + Add competency keyboard_arrow_right Is that helpful…" at bounding box center [648, 168] width 574 height 56
click at [738, 185] on span "7. Uses concise language" at bounding box center [774, 190] width 87 height 11
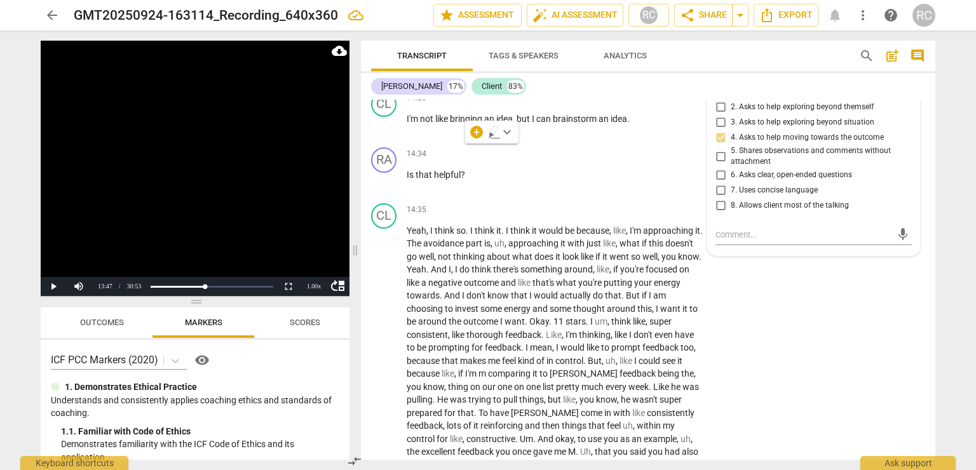
click at [731, 183] on input "7. Uses concise language" at bounding box center [720, 190] width 20 height 15
click at [800, 229] on textarea at bounding box center [804, 235] width 176 height 12
click at [717, 183] on input "7. Uses concise language" at bounding box center [720, 190] width 20 height 15
click at [724, 183] on input "7. Uses concise language" at bounding box center [720, 190] width 20 height 15
checkbox input "false"
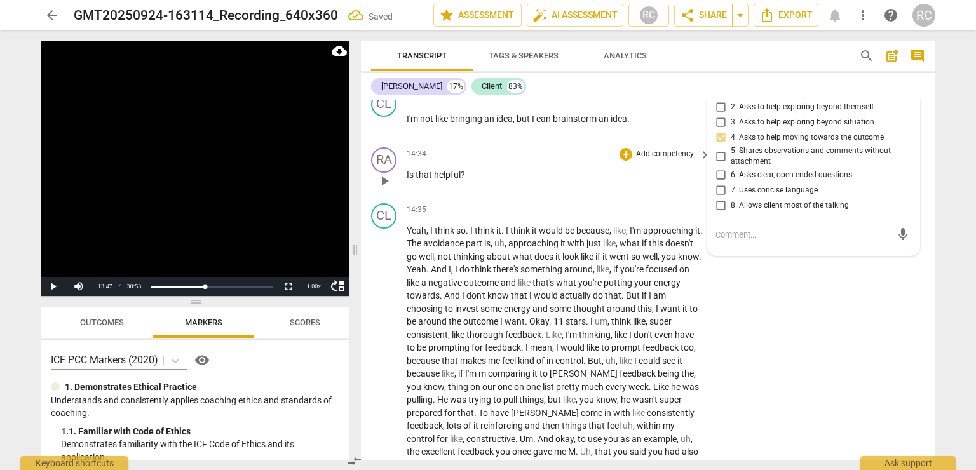
click at [521, 168] on p "Is that helpful ?" at bounding box center [555, 174] width 297 height 13
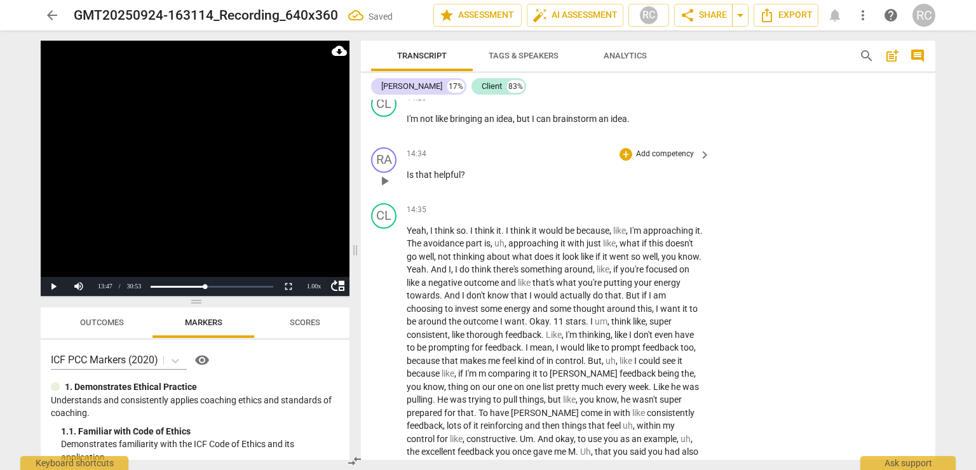
click at [520, 168] on p "Is that helpful ?" at bounding box center [555, 174] width 297 height 13
click at [484, 128] on div "+ keyboard_arrow_down" at bounding box center [491, 132] width 53 height 23
click at [440, 170] on span "helpful" at bounding box center [447, 175] width 27 height 10
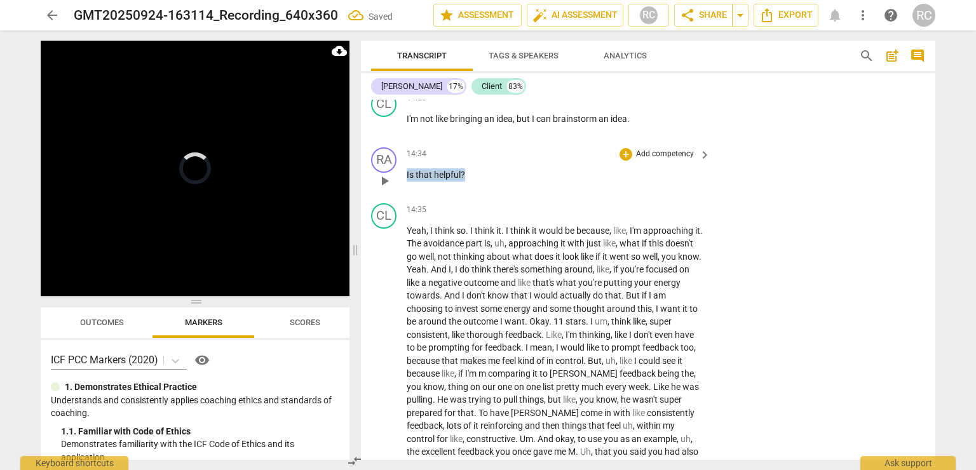
click at [440, 170] on span "helpful" at bounding box center [447, 175] width 27 height 10
click at [479, 132] on div "+" at bounding box center [476, 132] width 13 height 13
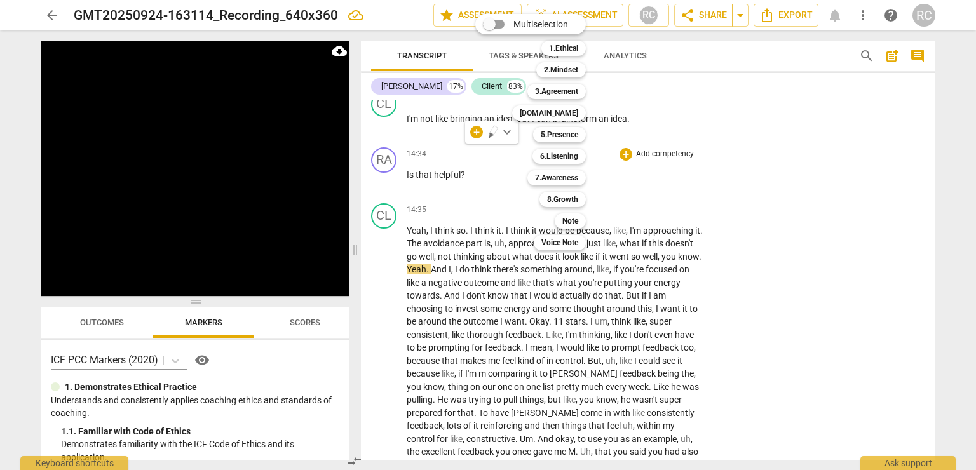
click at [130, 214] on div at bounding box center [488, 235] width 976 height 470
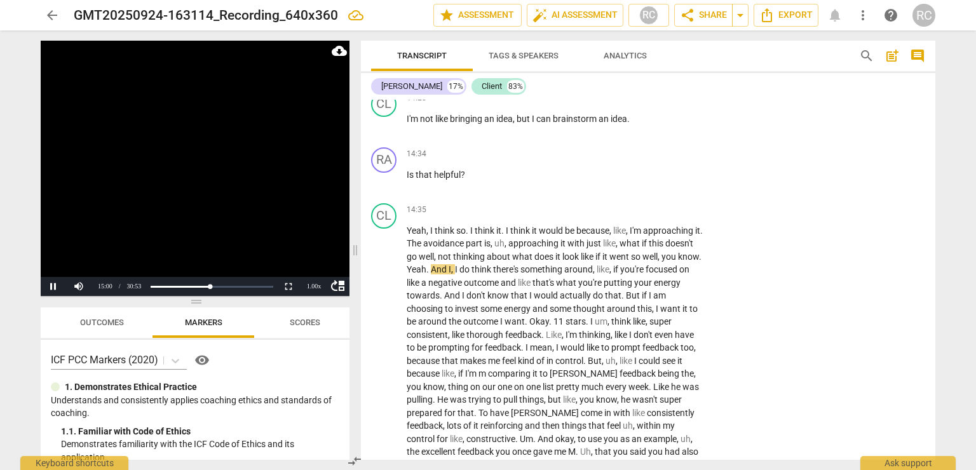
click at [158, 203] on video at bounding box center [195, 168] width 309 height 255
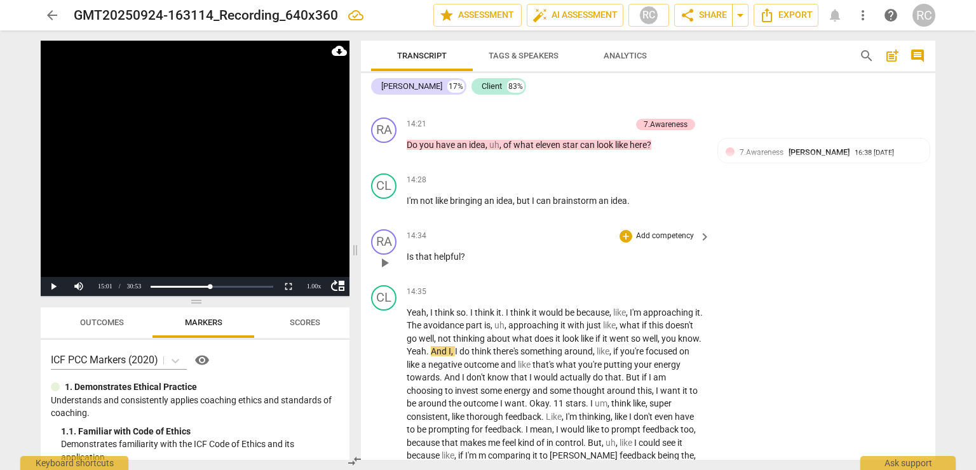
scroll to position [3502, 0]
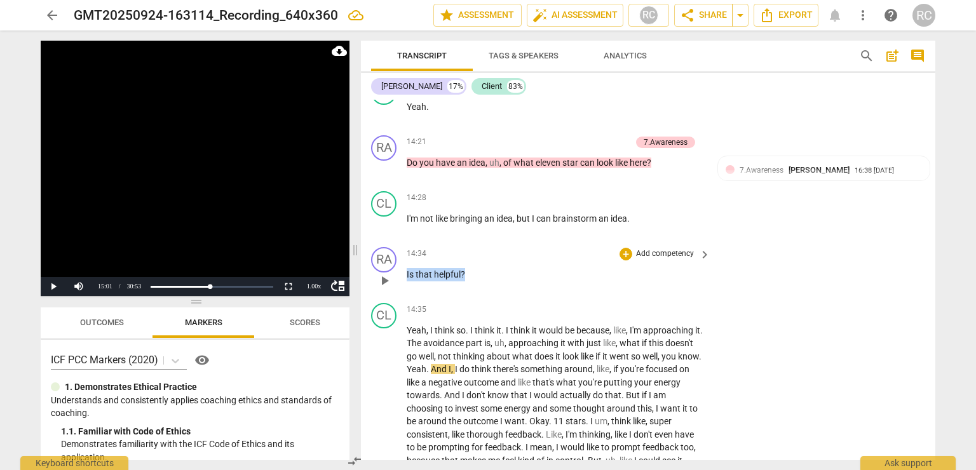
drag, startPoint x: 473, startPoint y: 243, endPoint x: 406, endPoint y: 252, distance: 67.9
click at [407, 268] on p "Is that helpful ?" at bounding box center [555, 274] width 297 height 13
click at [652, 248] on p "Add competency" at bounding box center [665, 253] width 60 height 11
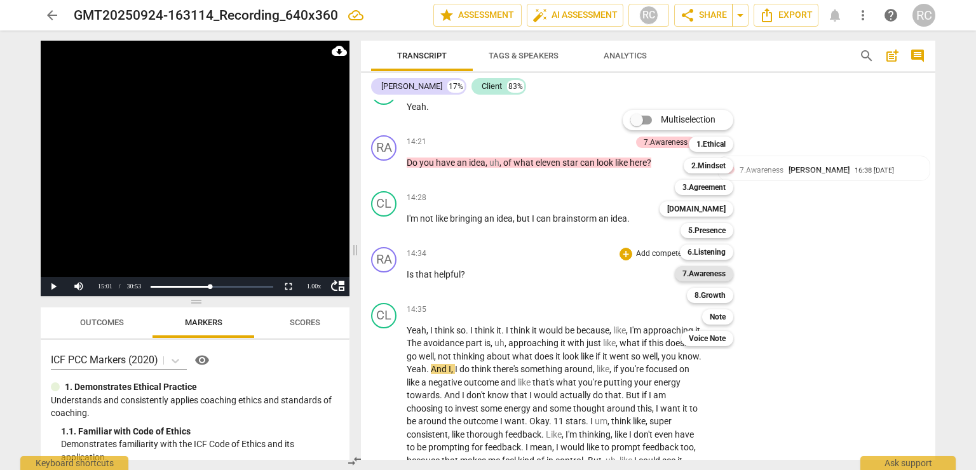
click at [697, 272] on b "7.Awareness" at bounding box center [703, 273] width 43 height 15
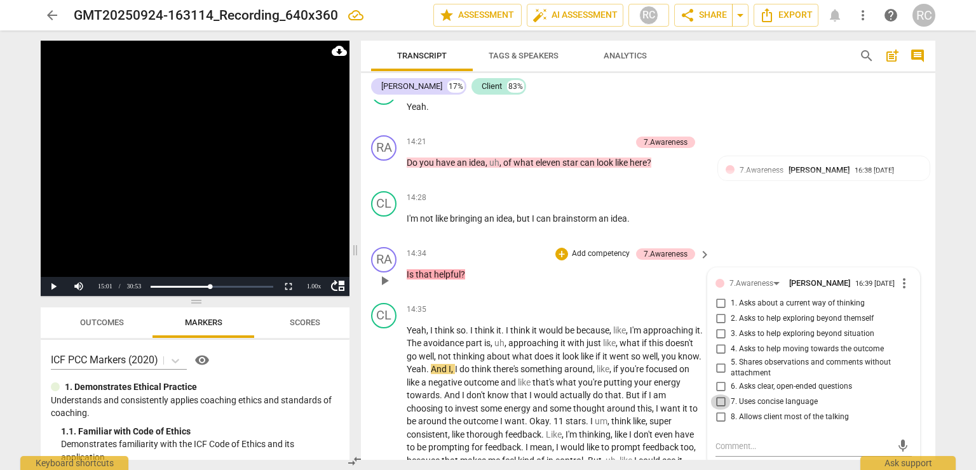
click at [720, 395] on input "7. Uses concise language" at bounding box center [720, 402] width 20 height 15
checkbox input "true"
click at [752, 440] on textarea at bounding box center [804, 446] width 176 height 12
type textarea "C"
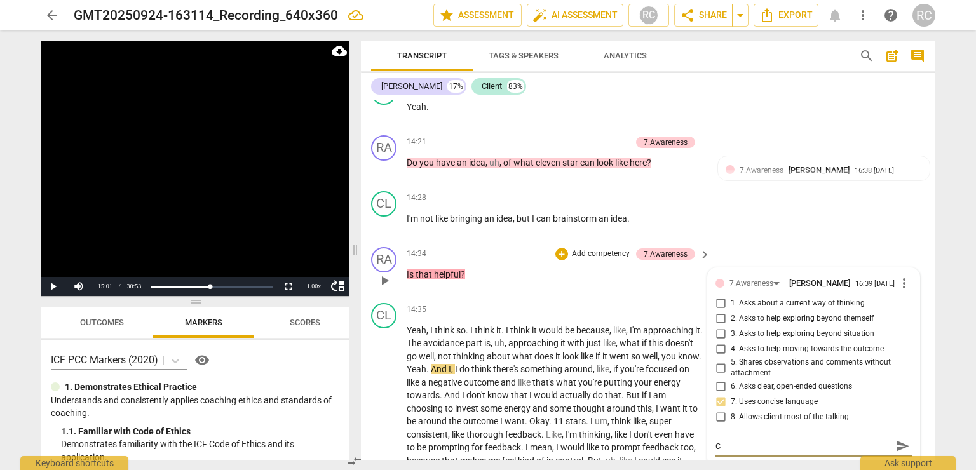
type textarea "Ch"
type textarea "Che"
type textarea "Chec"
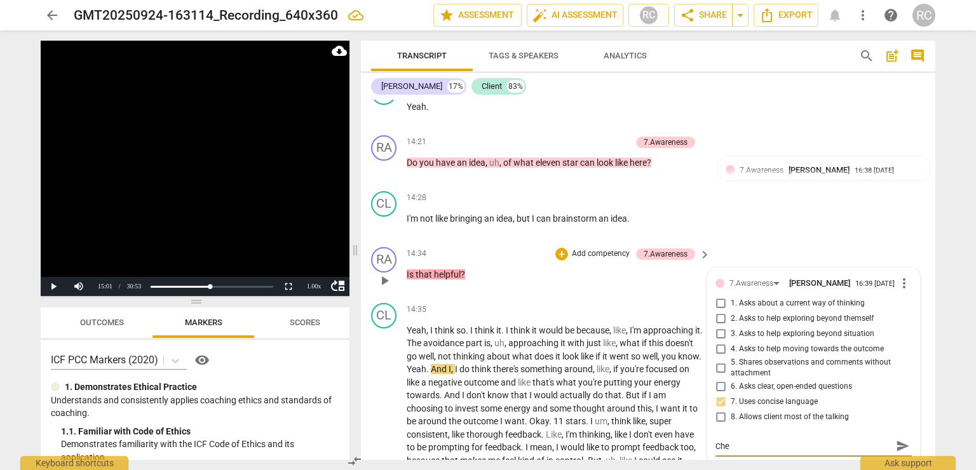
type textarea "Chec"
type textarea "Check"
type textarea "[PERSON_NAME]"
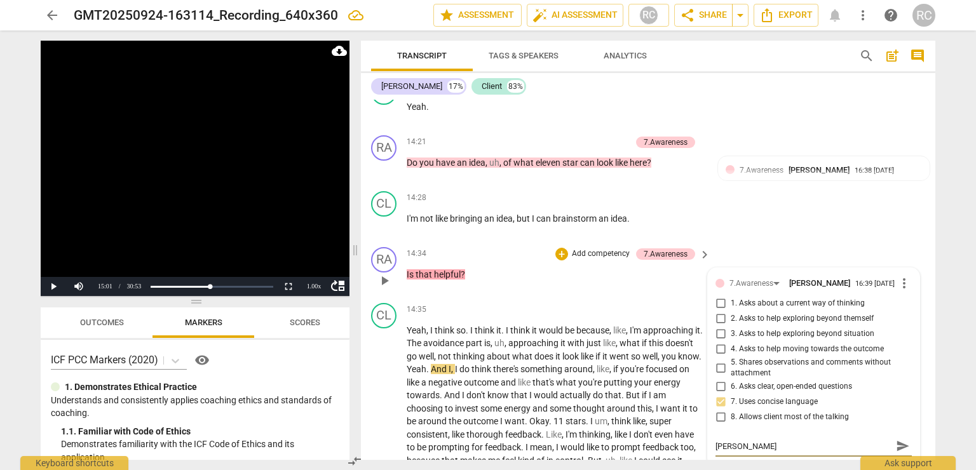
type textarea "Checkin"
type textarea "Checking"
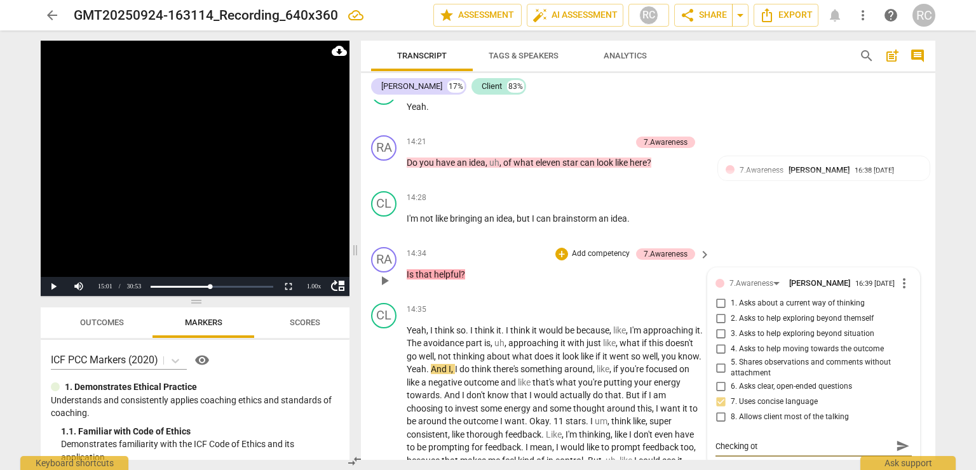
type textarea "Checking ot m"
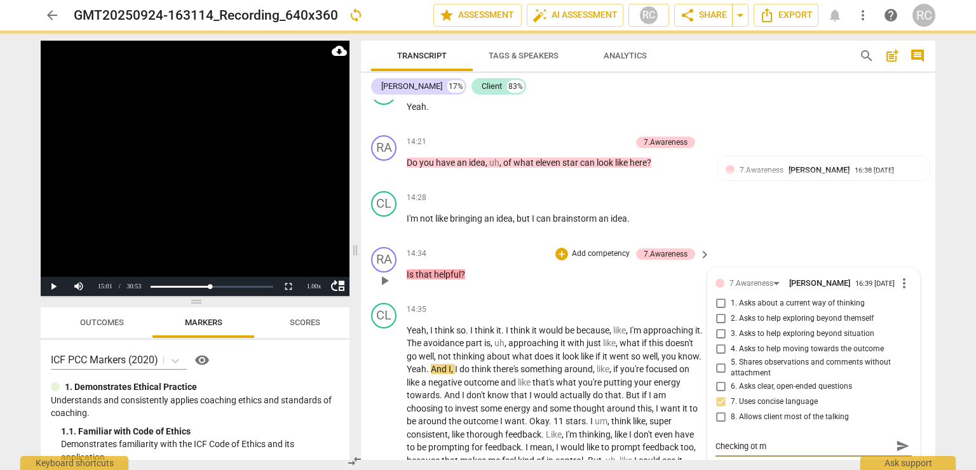
type textarea "Checking ot ma"
type textarea "Checking ot mak"
type textarea "Checking ot make"
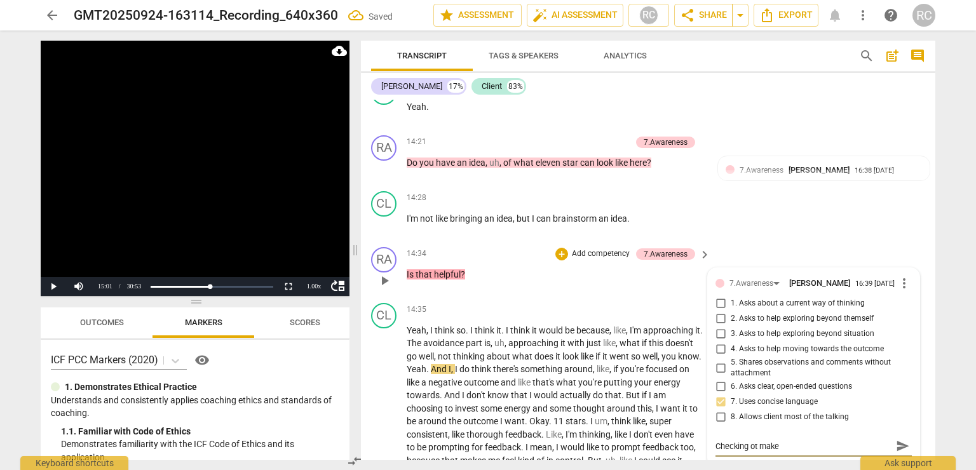
type textarea "Checking ot make"
type textarea "Checking ot make s"
type textarea "Checking ot make su"
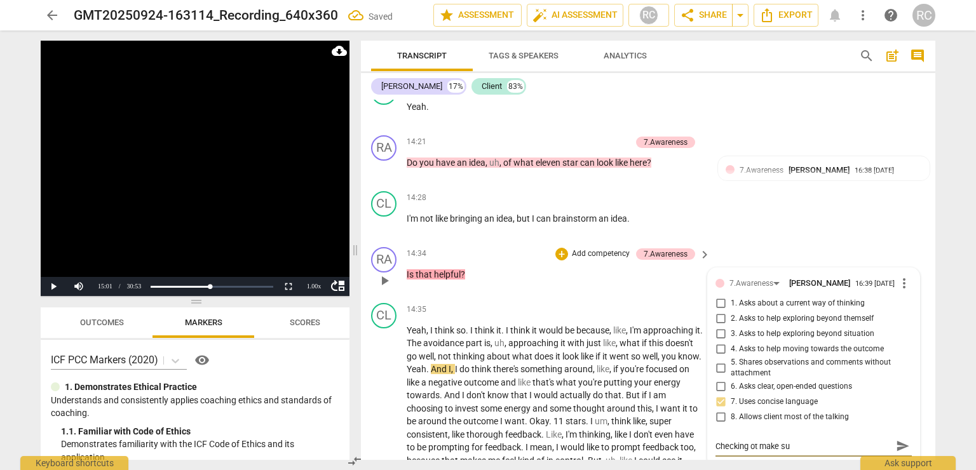
type textarea "Checking ot make sur"
type textarea "Checking ot make sure"
type textarea "Checking ot make sur"
type textarea "Checking ot make sur\"
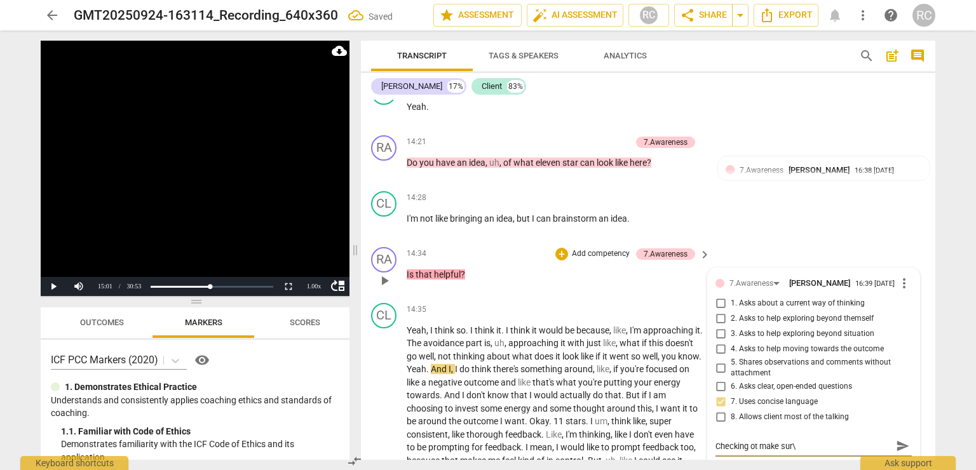
type textarea "Checking ot make sur"
type textarea "Checking ot make su"
type textarea "Checking ot make s"
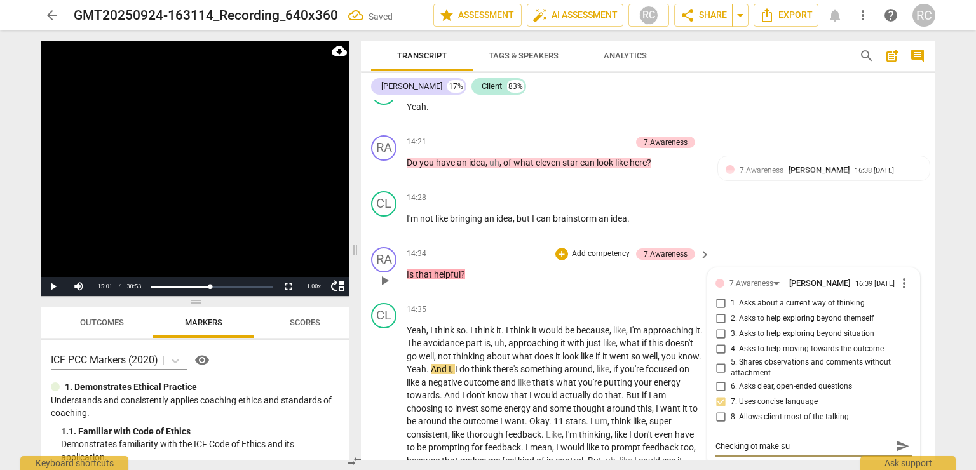
type textarea "Checking ot make s"
type textarea "Checking ot make"
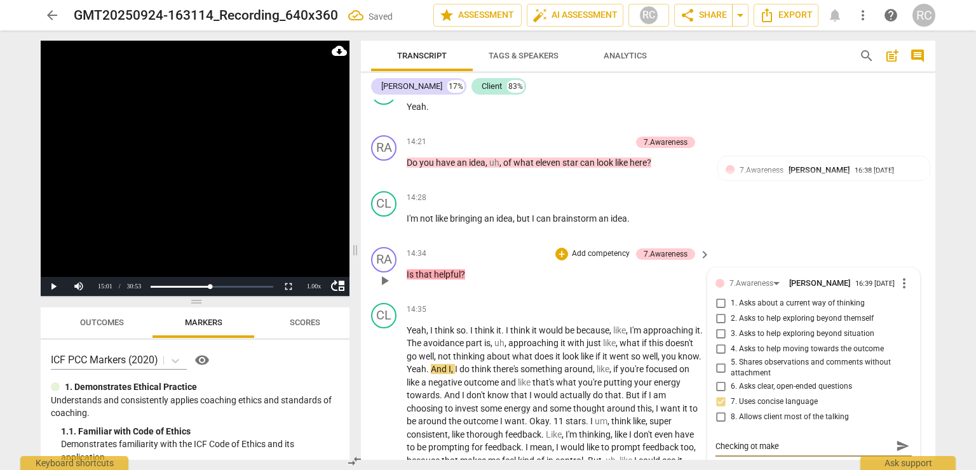
type textarea "Checking ot mak"
type textarea "Checking ot ma"
type textarea "Checking ot m"
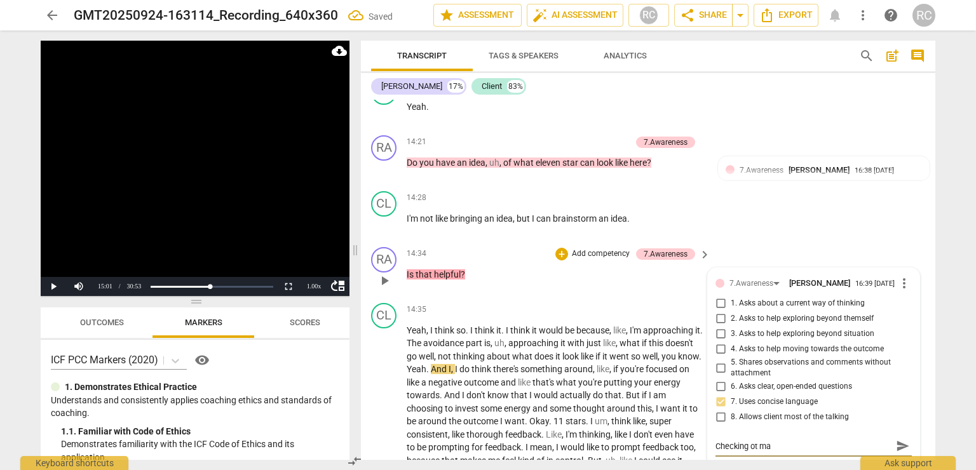
type textarea "Checking ot m"
type textarea "Checking ot"
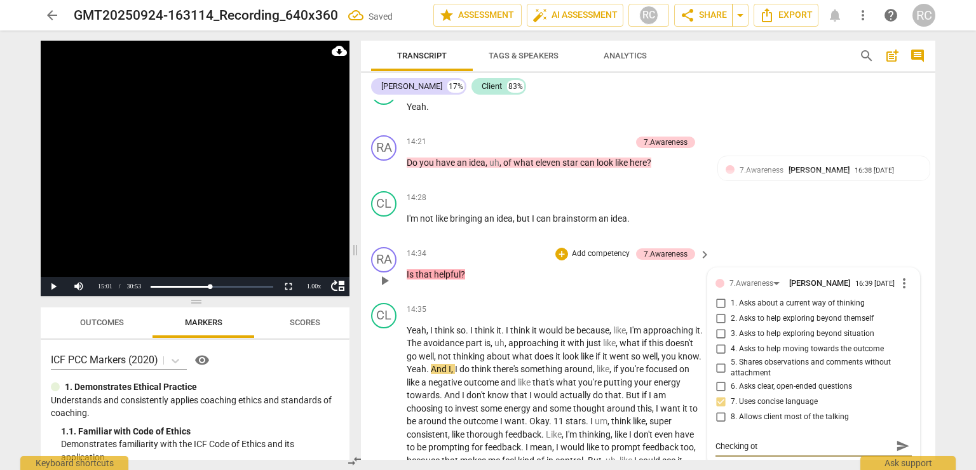
type textarea "Checking o"
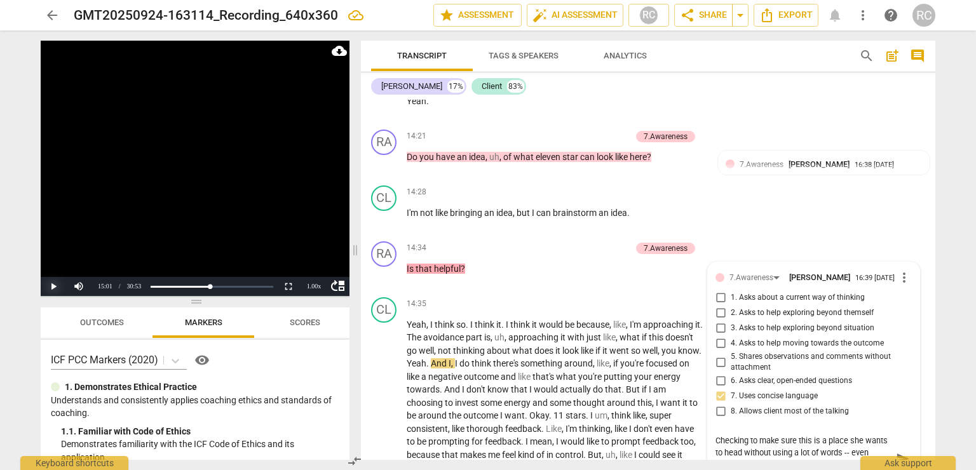
click at [50, 288] on button "Play" at bounding box center [53, 286] width 25 height 19
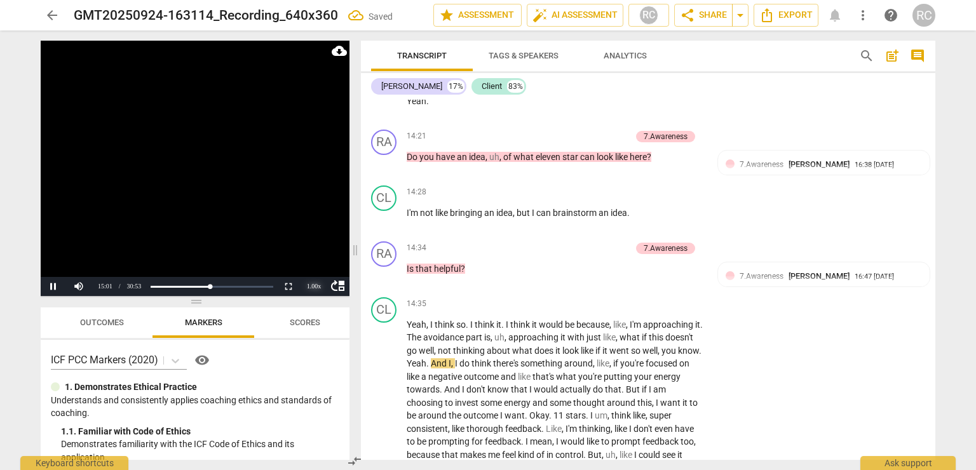
click at [319, 287] on div "1.00 x" at bounding box center [313, 286] width 25 height 19
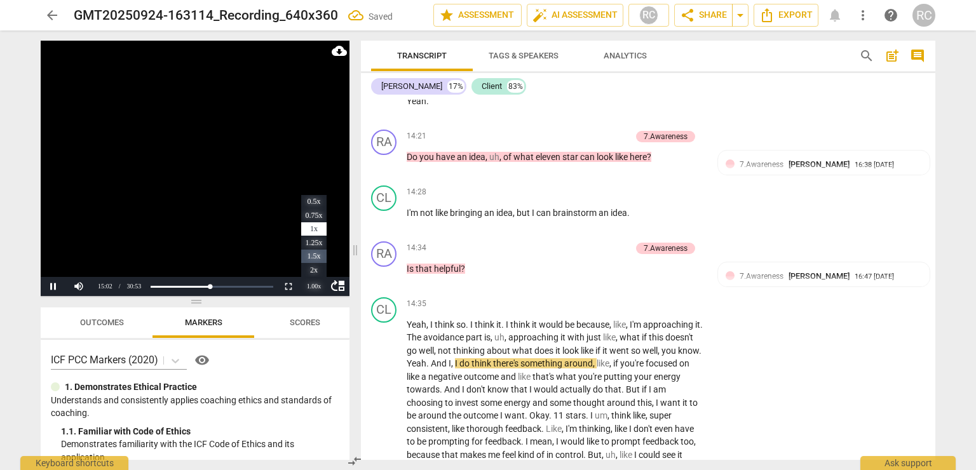
click at [312, 259] on li "1.5x" at bounding box center [313, 257] width 25 height 14
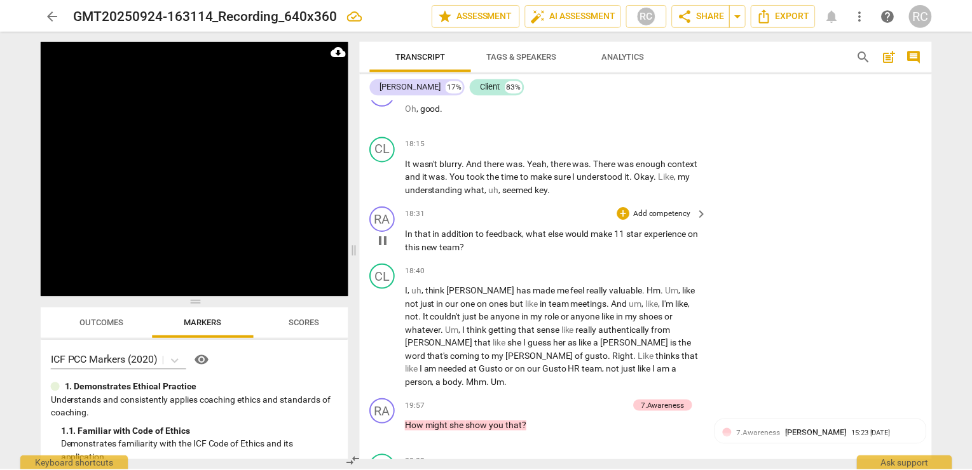
scroll to position [4359, 0]
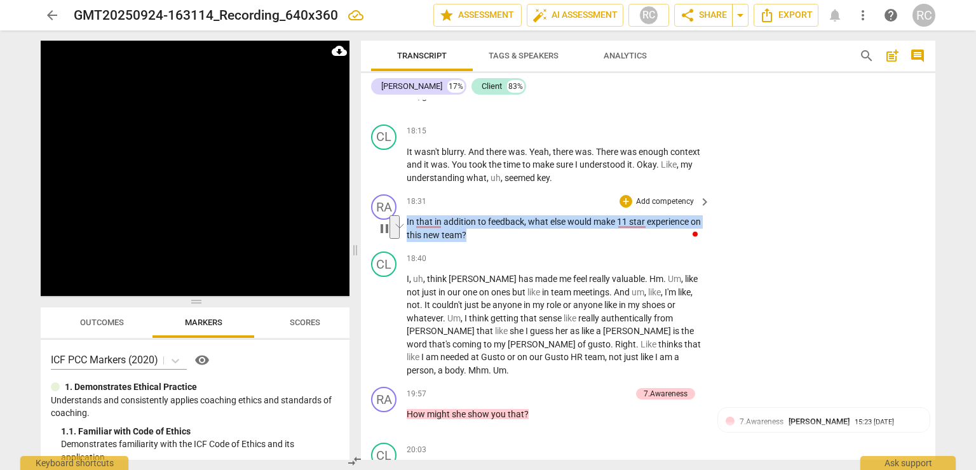
drag, startPoint x: 483, startPoint y: 210, endPoint x: 407, endPoint y: 200, distance: 76.4
click at [407, 215] on p "In that in addition to feedback , what else would make 11 star experience on th…" at bounding box center [555, 228] width 297 height 26
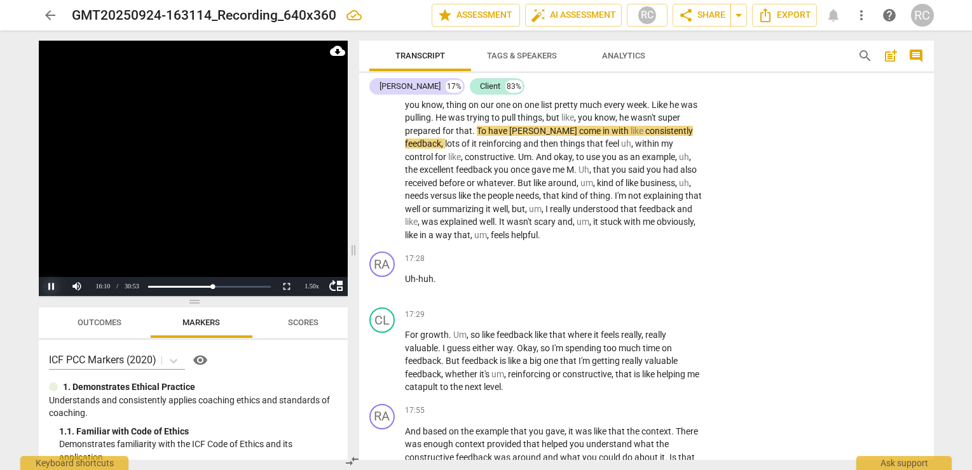
click at [52, 287] on button "Pause" at bounding box center [51, 286] width 25 height 19
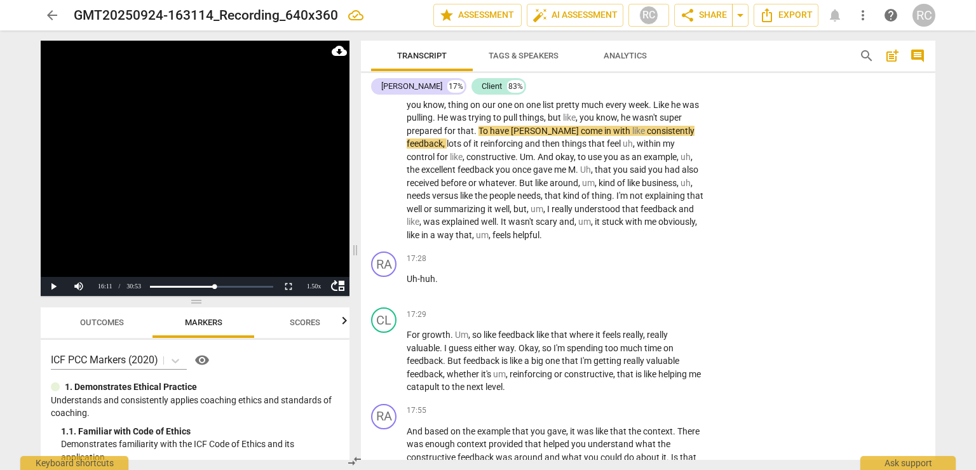
click at [508, 217] on span "wasn't" at bounding box center [521, 222] width 27 height 10
